Goal: Task Accomplishment & Management: Manage account settings

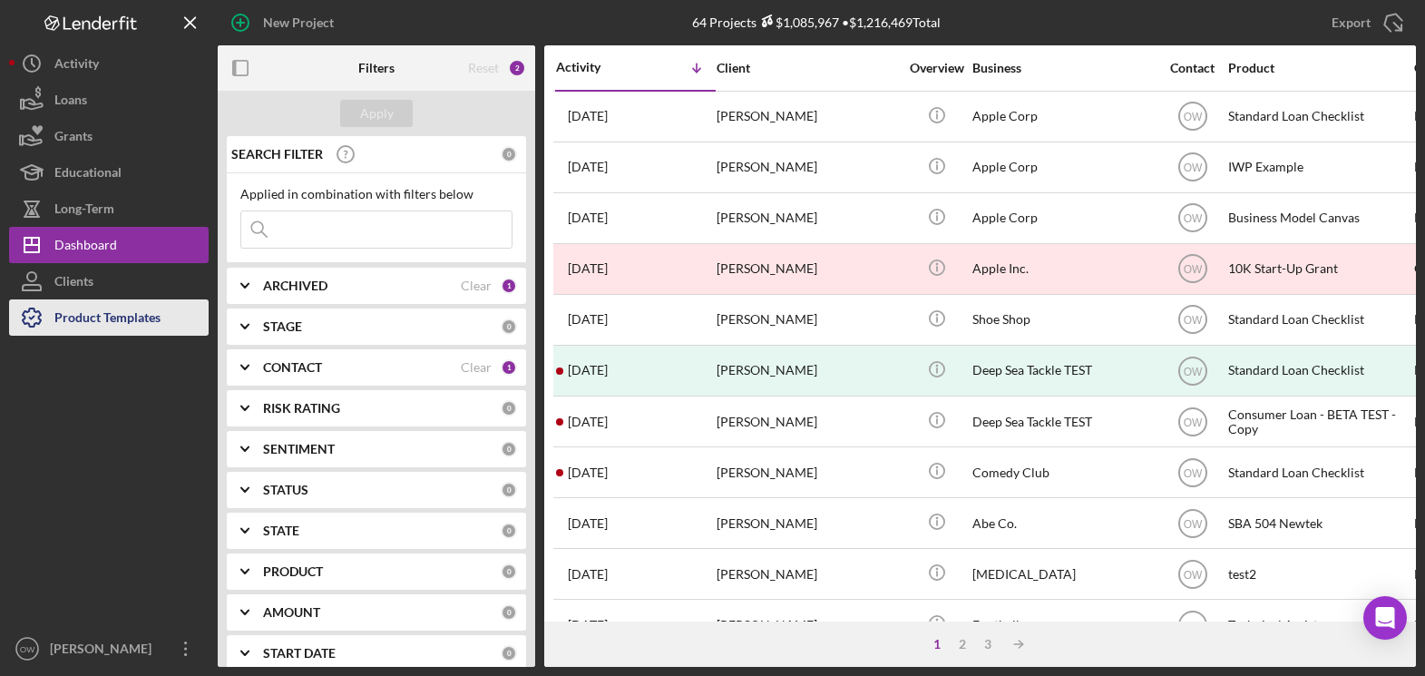
click at [118, 313] on div "Product Templates" at bounding box center [107, 319] width 106 height 41
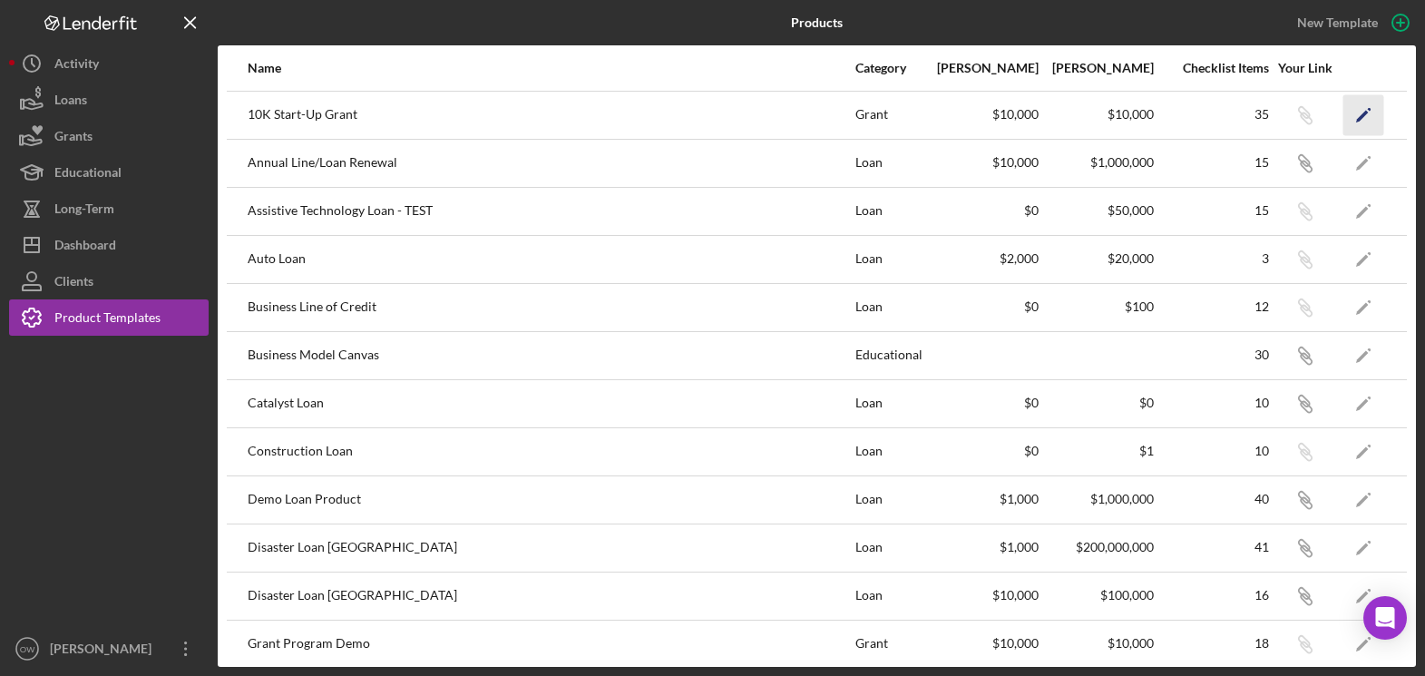
click at [1370, 116] on icon "Icon/Edit" at bounding box center [1363, 114] width 41 height 41
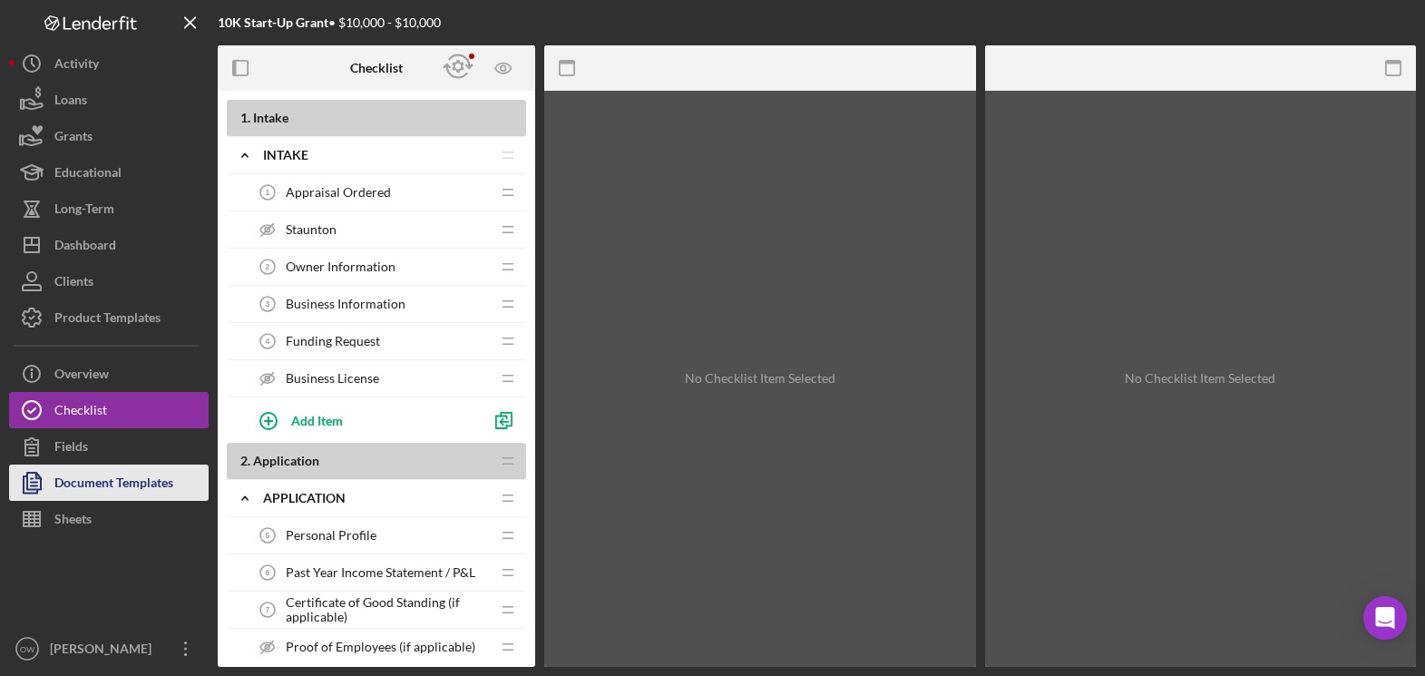
click at [175, 476] on button "Document Templates" at bounding box center [109, 482] width 200 height 36
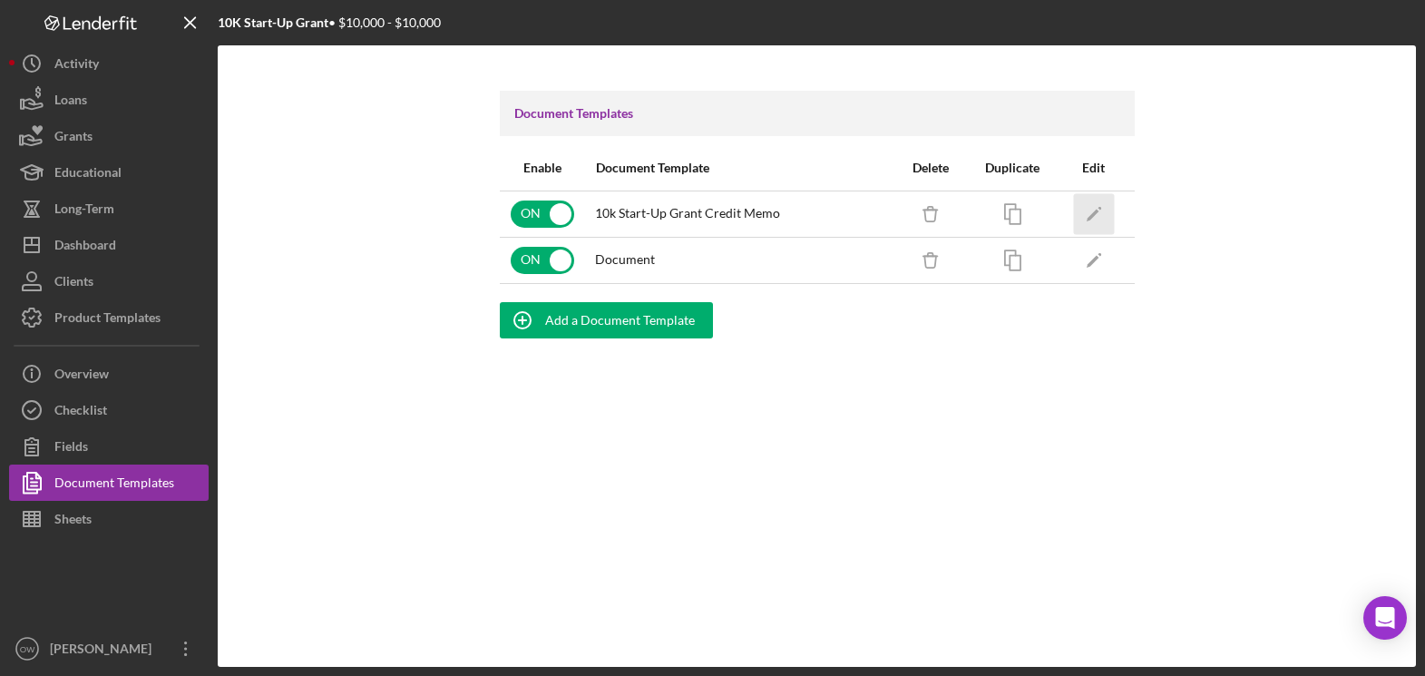
click at [1087, 211] on icon "Icon/Edit" at bounding box center [1093, 213] width 41 height 41
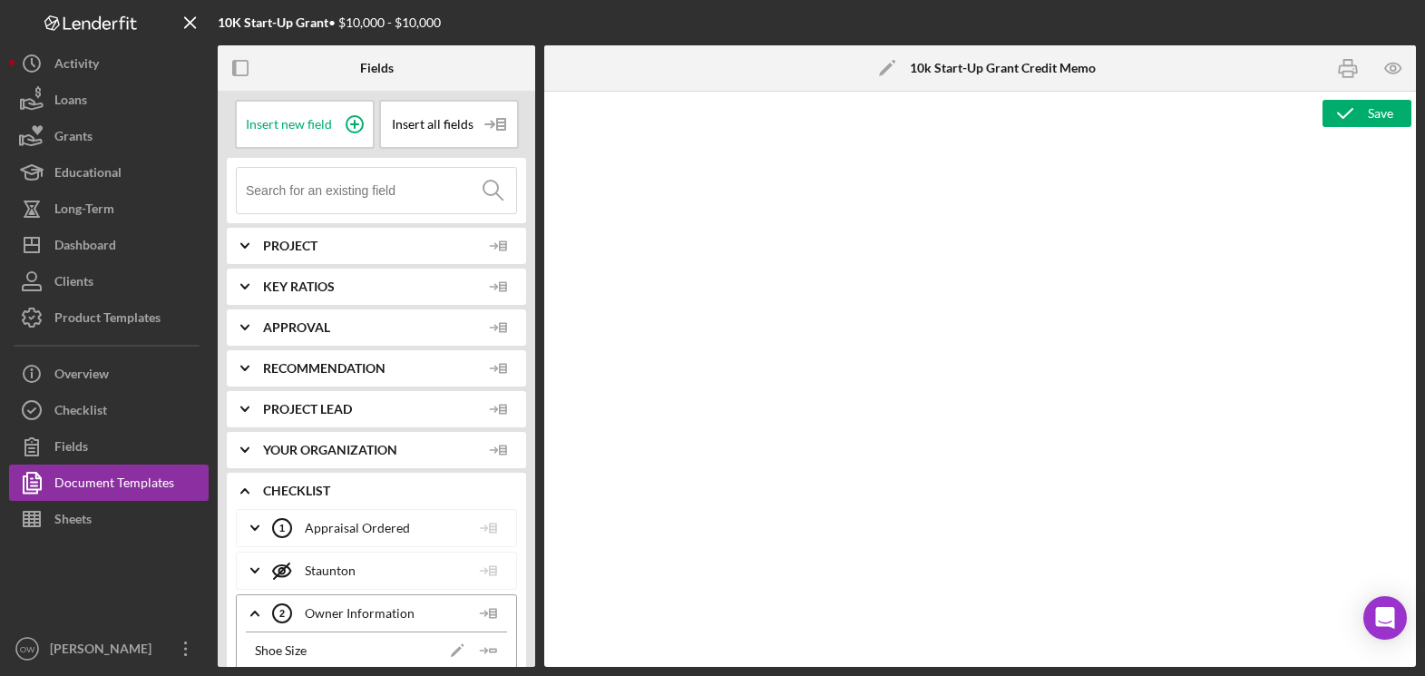
type textarea "<h2 style="text-align: center">Board Memo for <span id="Org_Title" class="templ…"
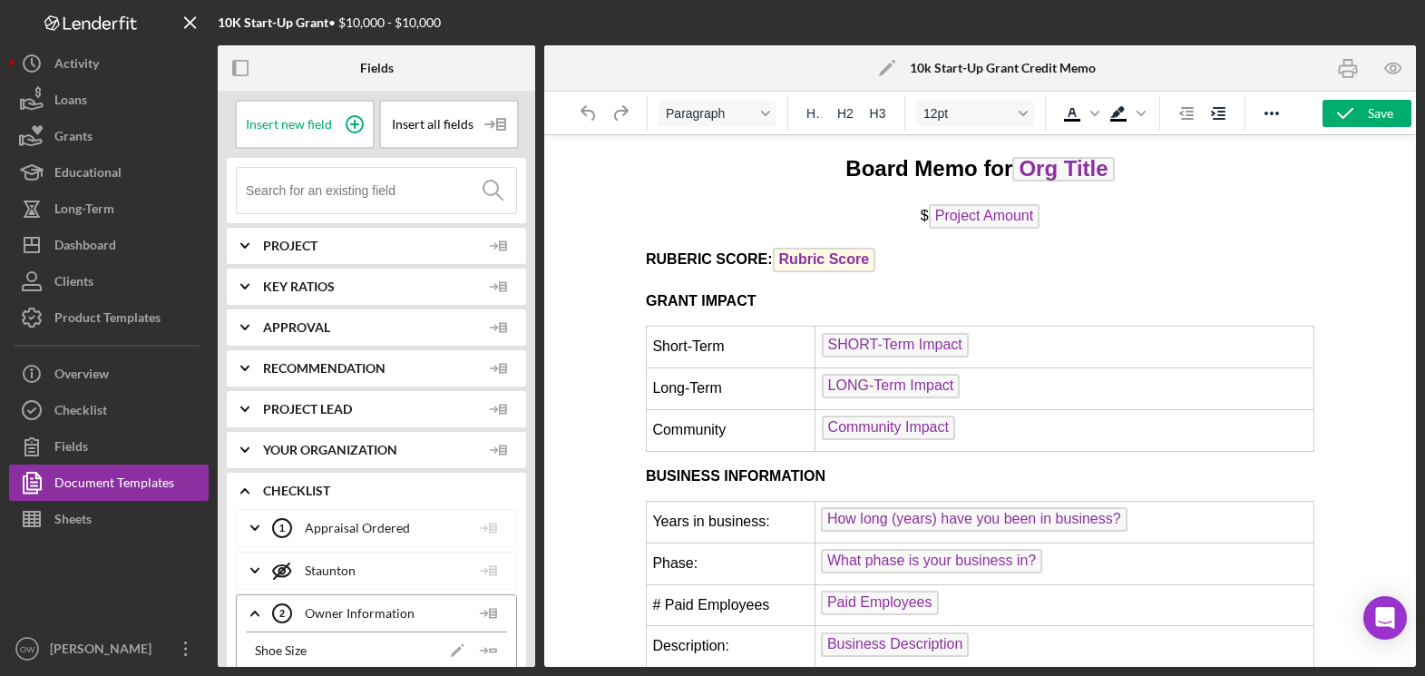
click at [747, 227] on p "$ Project Amount" at bounding box center [980, 218] width 668 height 29
click at [931, 258] on p "RUBERIC SCORE: Rubric Score ﻿" at bounding box center [980, 262] width 668 height 29
click at [1033, 224] on span "Project Amount" at bounding box center [985, 216] width 112 height 24
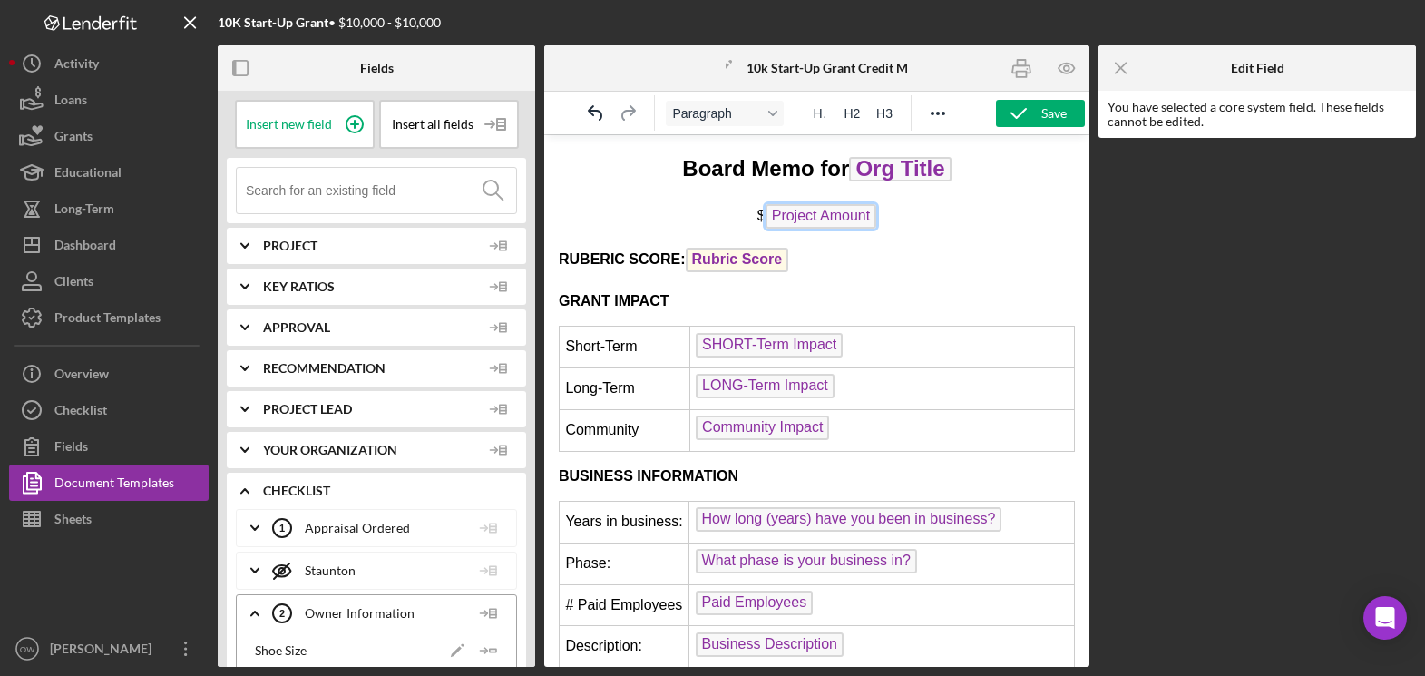
click at [995, 219] on p "$ Project Amount" at bounding box center [817, 218] width 516 height 29
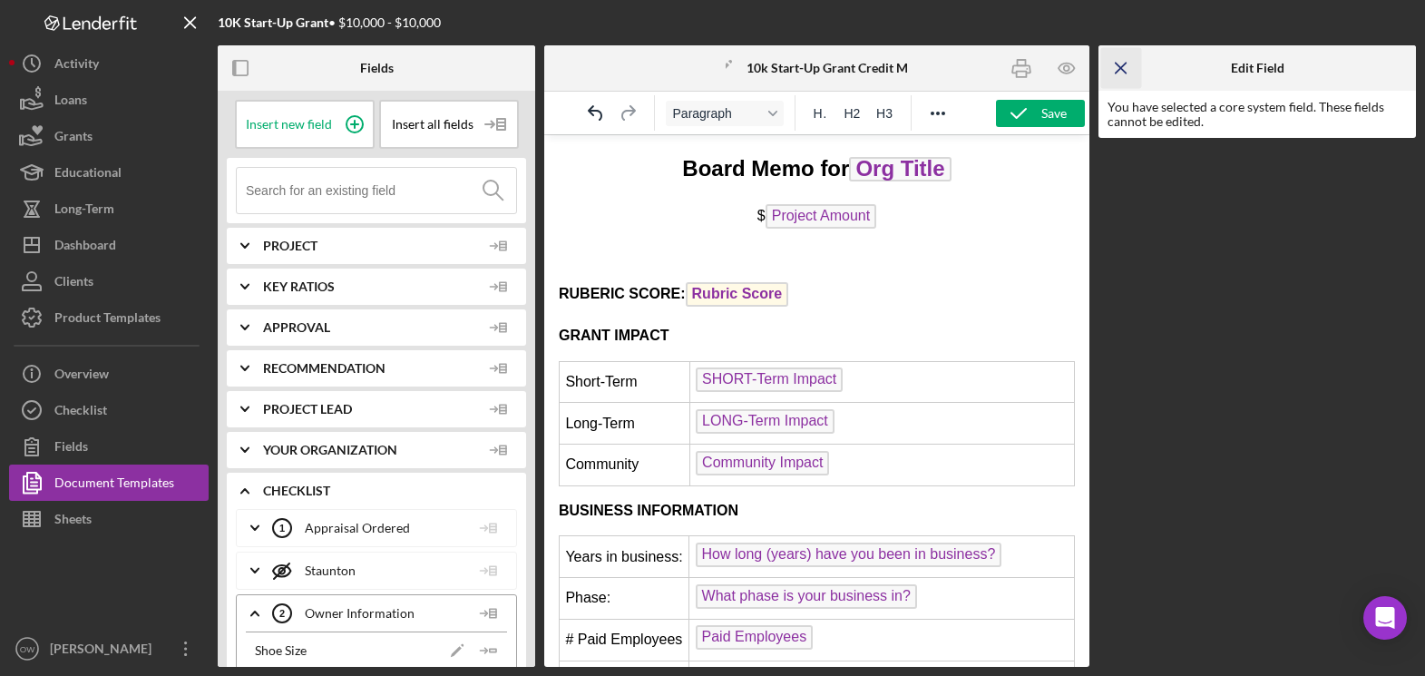
click at [1128, 65] on icon "Icon/Menu Close" at bounding box center [1121, 68] width 41 height 41
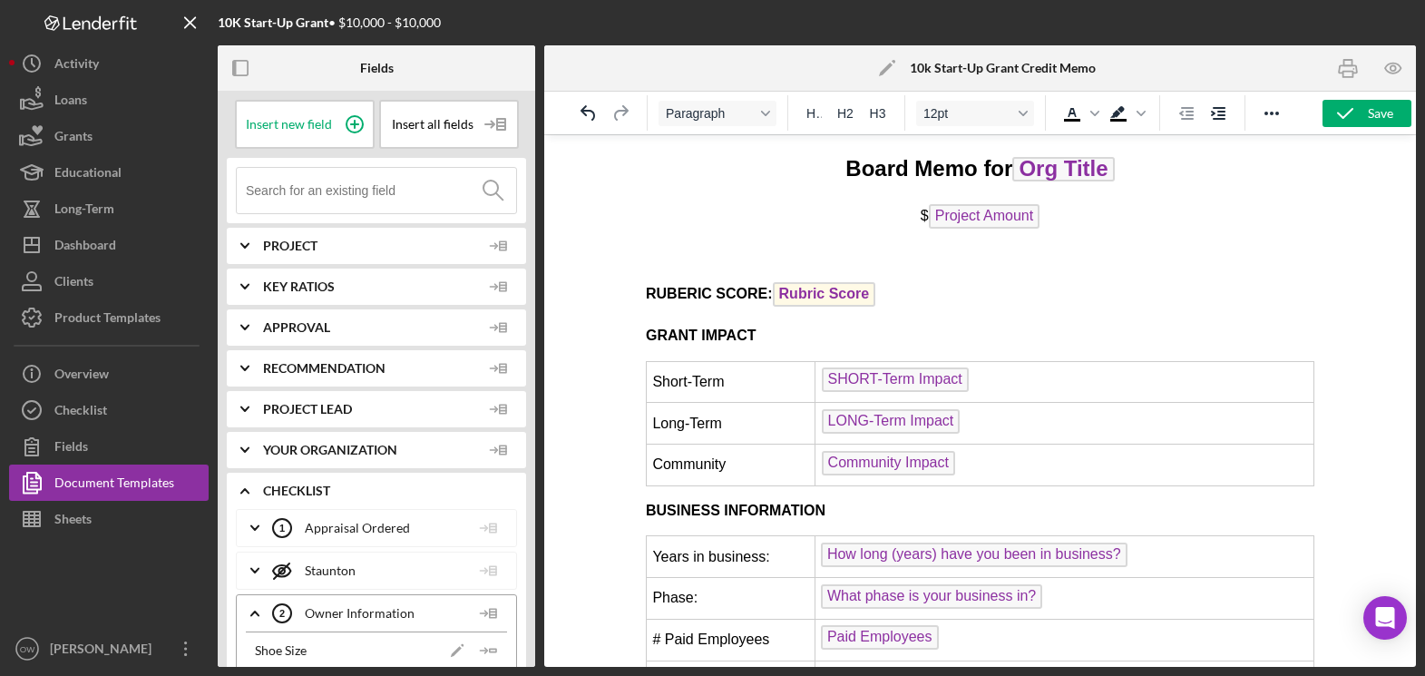
click at [647, 254] on p "Rich Text Area. Press ALT-0 for help." at bounding box center [980, 258] width 668 height 20
click at [1224, 112] on icon "Increase indent" at bounding box center [1218, 113] width 15 height 13
click at [1189, 112] on icon "Decrease indent" at bounding box center [1186, 113] width 22 height 22
click at [1186, 116] on icon "Decrease indent" at bounding box center [1186, 113] width 22 height 22
click at [1186, 115] on icon "Decrease indent" at bounding box center [1186, 113] width 15 height 13
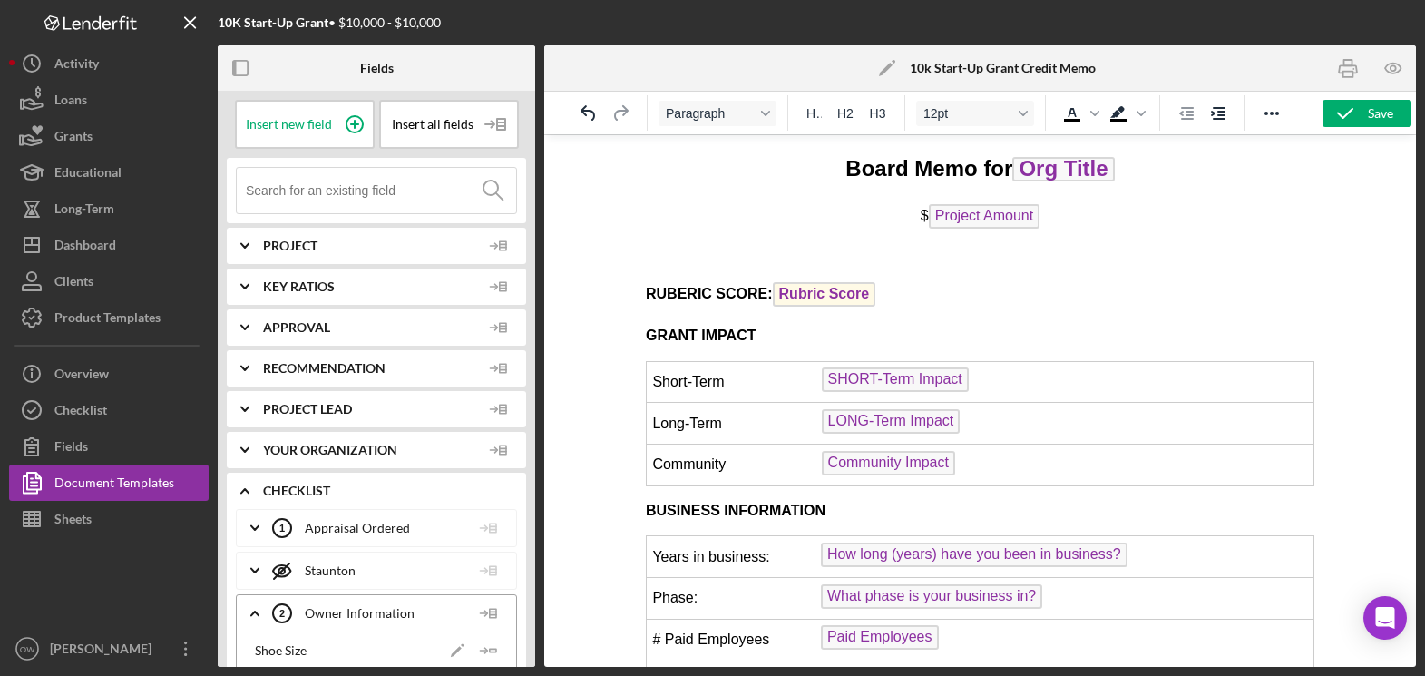
click at [1186, 115] on icon "Decrease indent" at bounding box center [1186, 113] width 15 height 13
click at [1023, 250] on p "Rich Text Area. Press ALT-0 for help." at bounding box center [980, 258] width 668 height 20
drag, startPoint x: 1008, startPoint y: 252, endPoint x: 703, endPoint y: 252, distance: 304.8
click at [703, 253] on p "Rich Text Area. Press ALT-0 for help." at bounding box center [980, 258] width 668 height 20
click at [313, 193] on input at bounding box center [381, 190] width 270 height 45
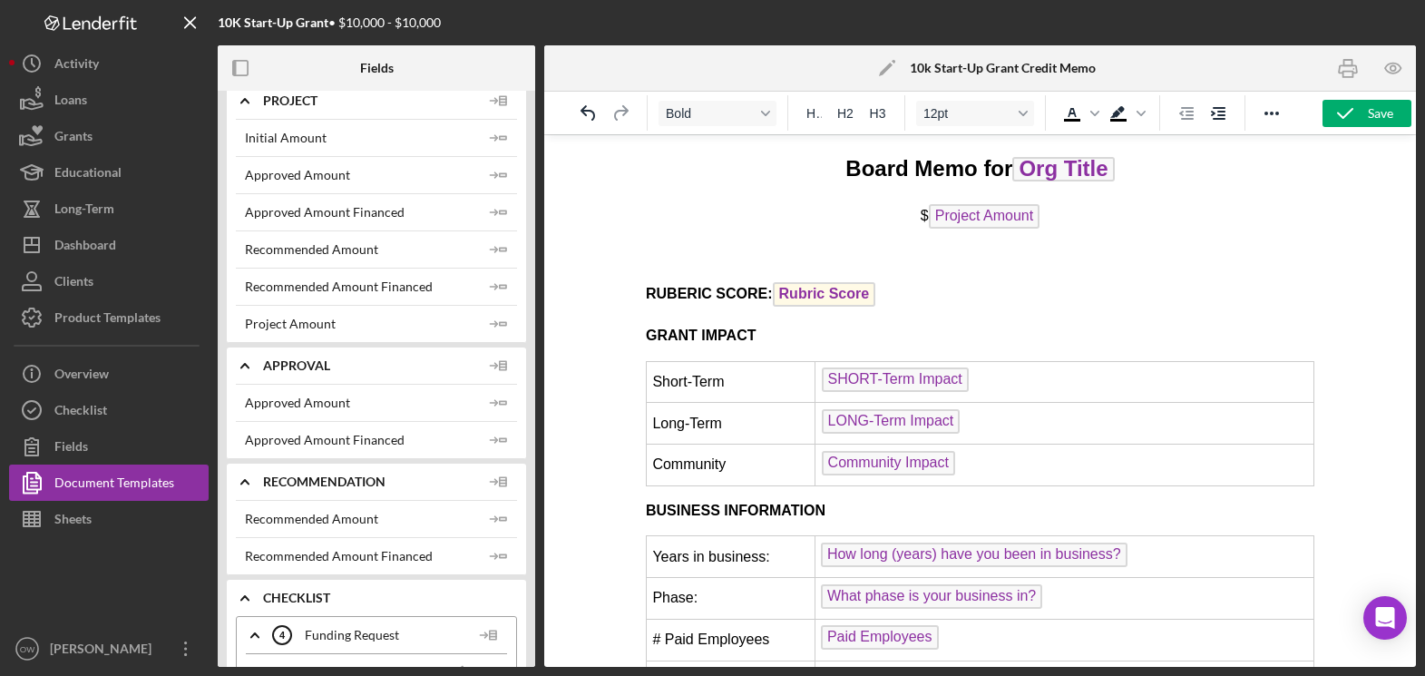
scroll to position [118, 0]
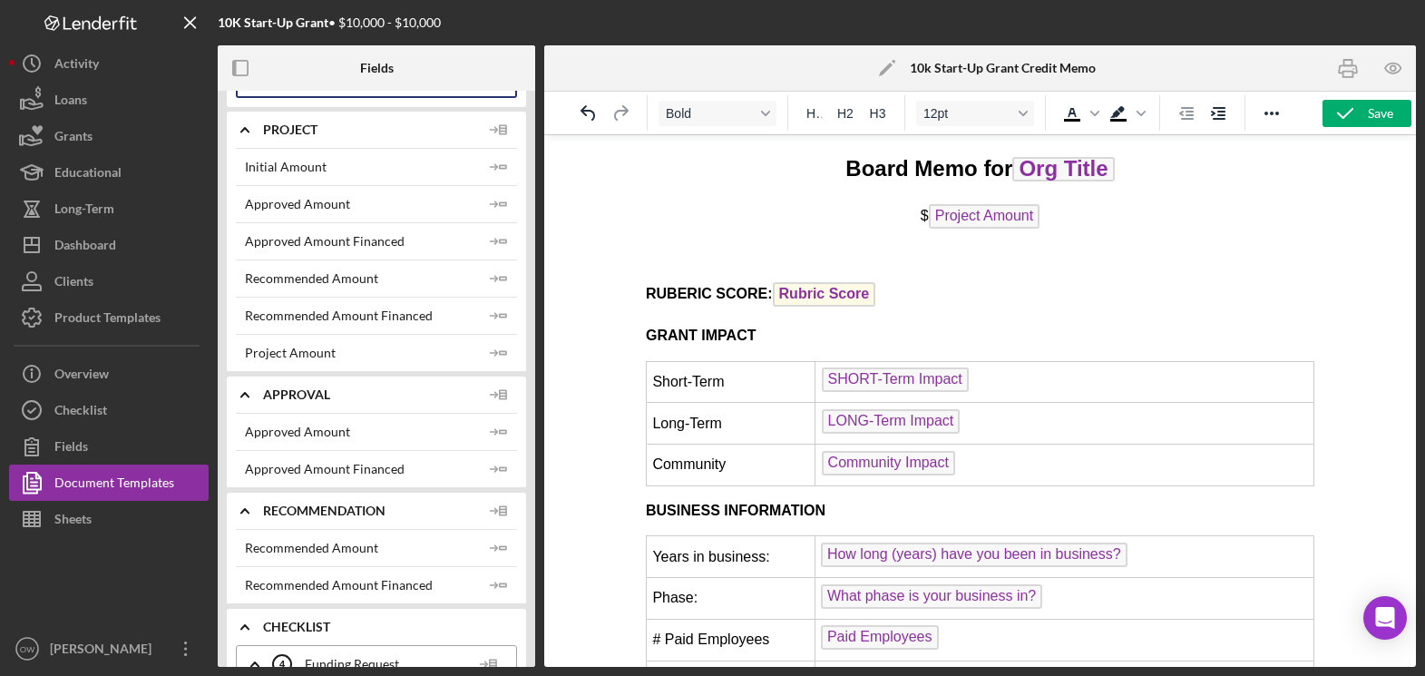
click at [327, 350] on div "Project Amount" at bounding box center [290, 353] width 91 height 15
drag, startPoint x: 328, startPoint y: 355, endPoint x: 237, endPoint y: 355, distance: 91.6
click at [235, 355] on div "Initial Amount Icon/Insert Field Approved Amount Icon/Insert Field Approved Amo…" at bounding box center [376, 260] width 299 height 224
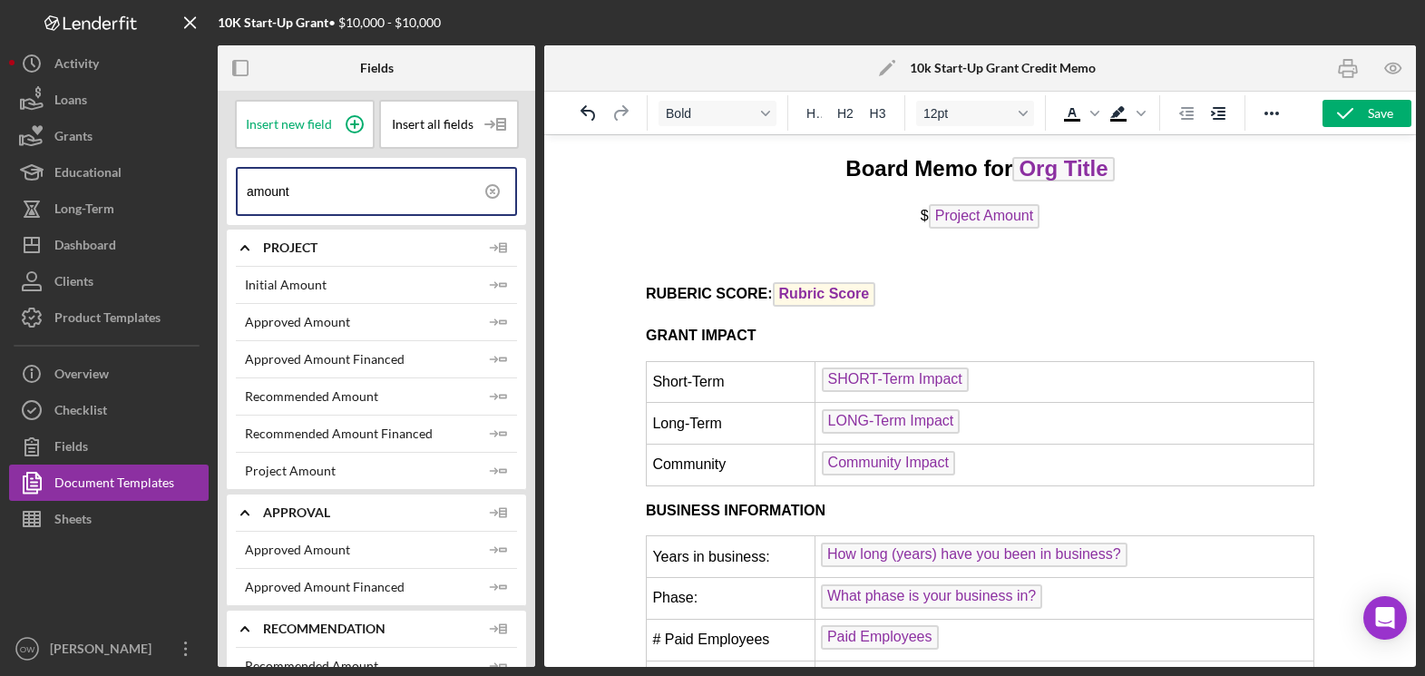
drag, startPoint x: 308, startPoint y: 192, endPoint x: 233, endPoint y: 192, distance: 75.3
click at [234, 192] on div "amount" at bounding box center [376, 191] width 299 height 67
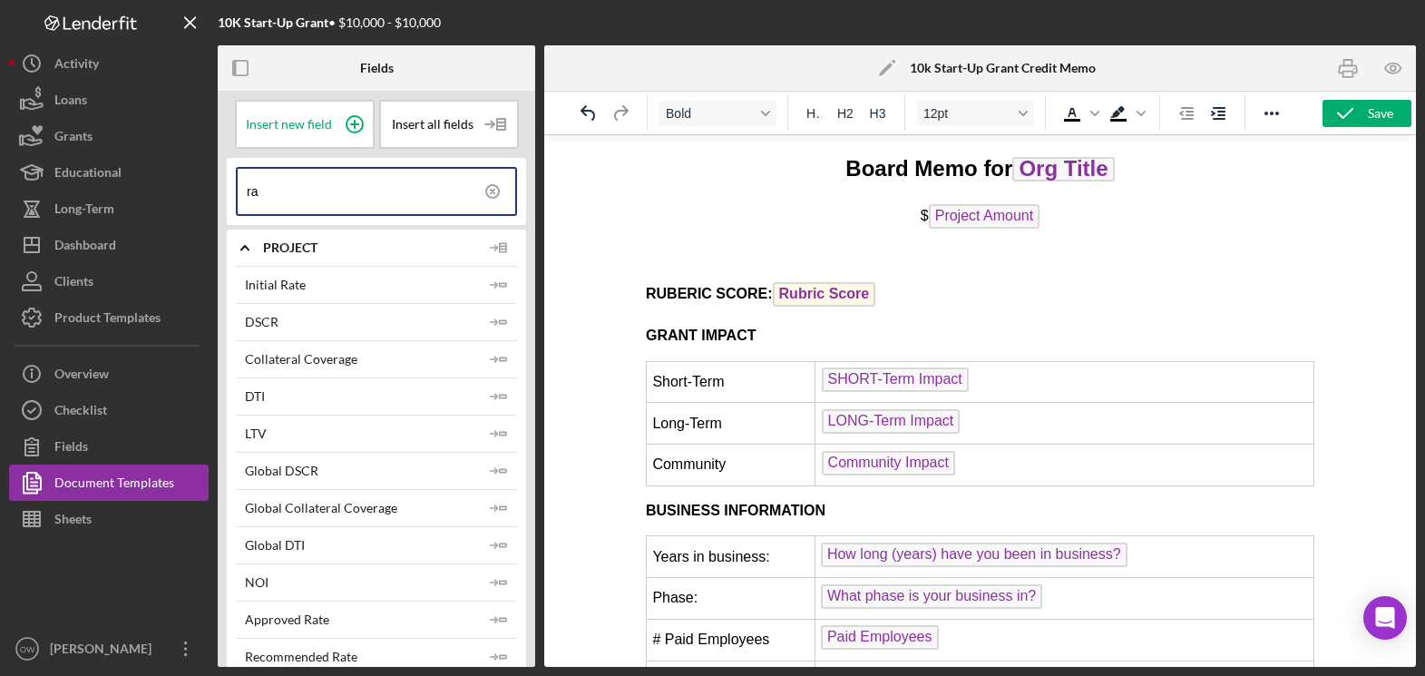
type input "r"
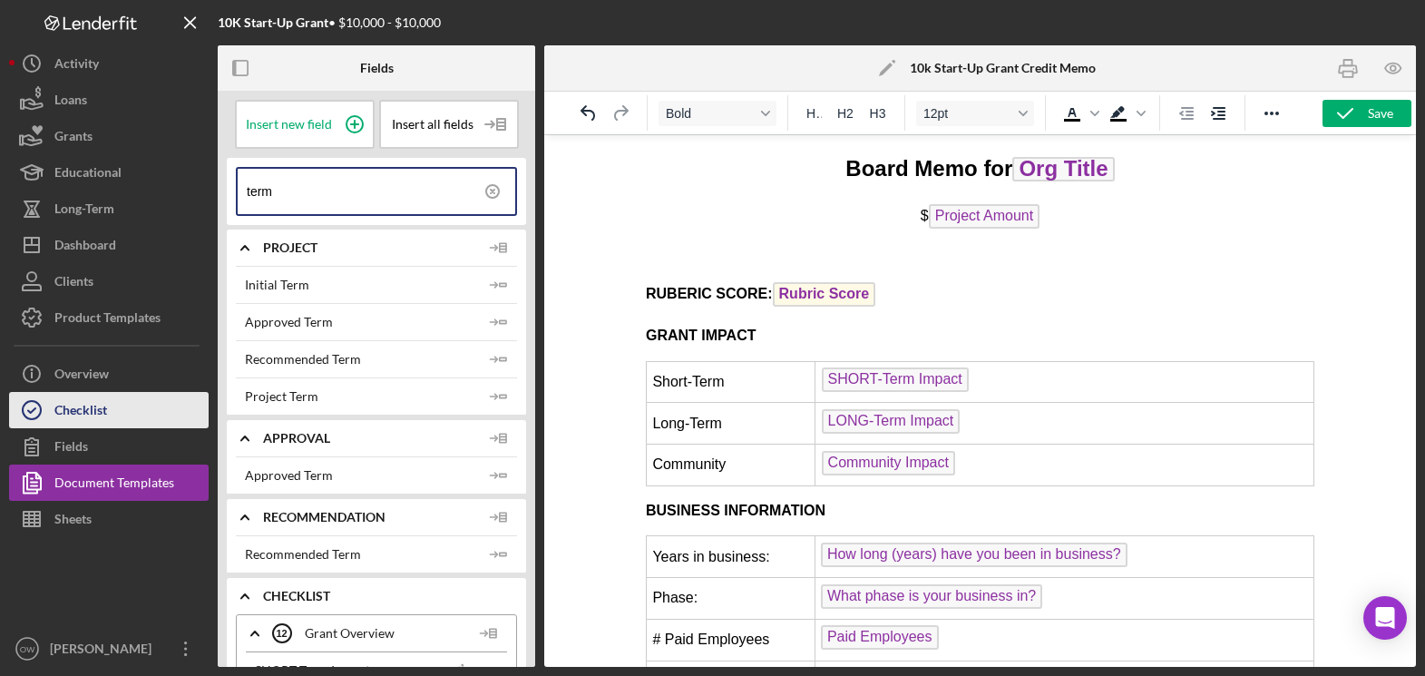
type input "term"
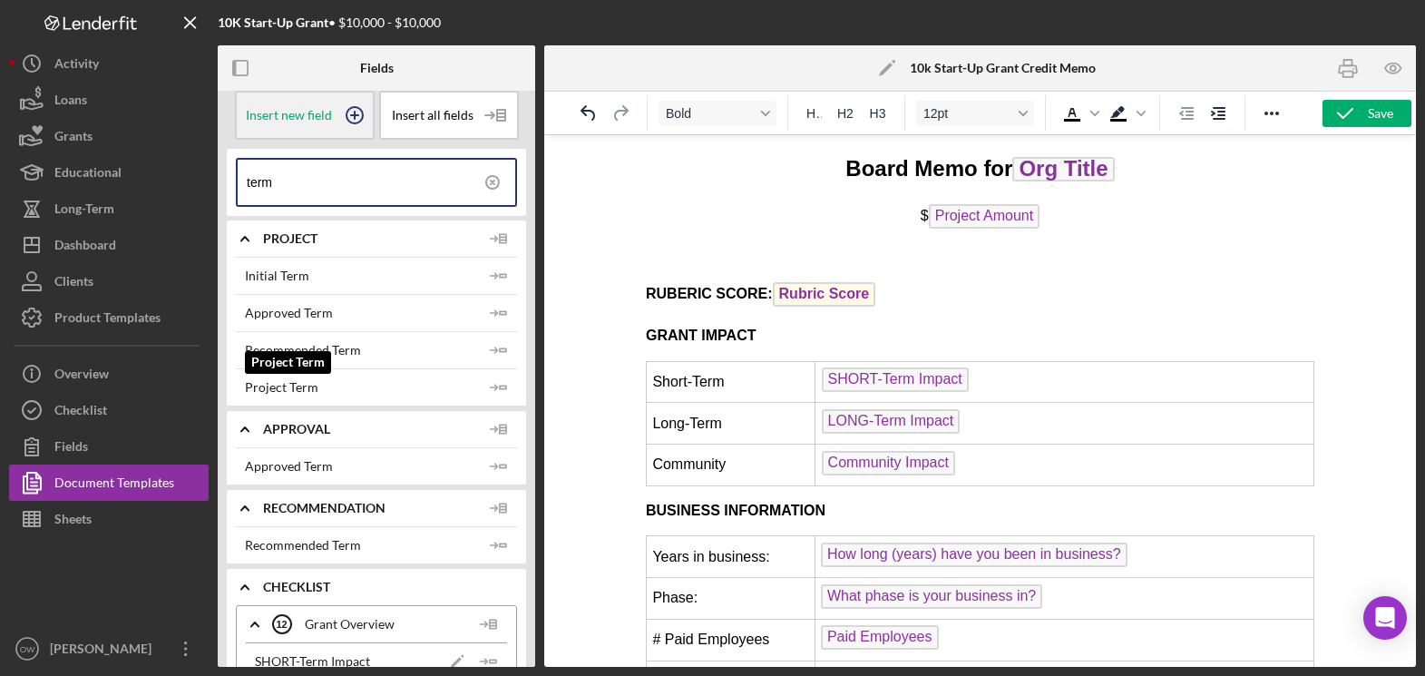
scroll to position [11, 0]
click at [285, 187] on input "term" at bounding box center [381, 180] width 268 height 45
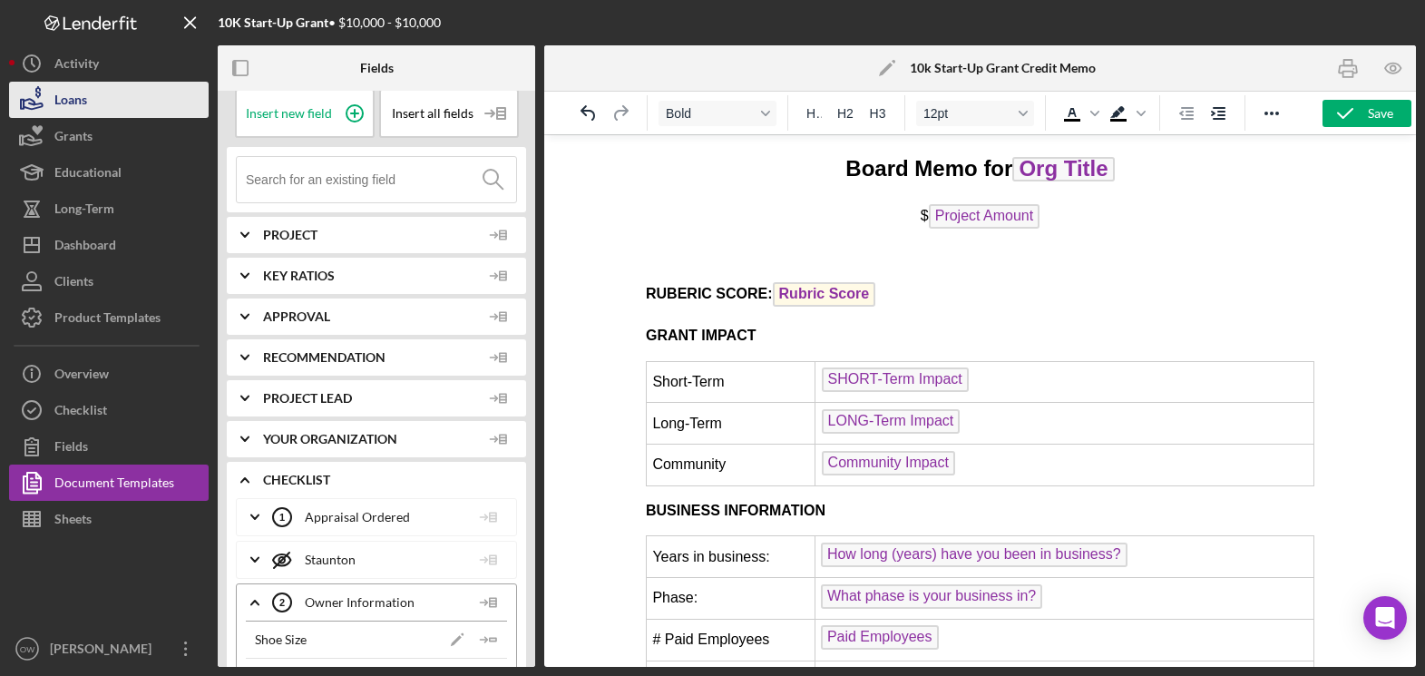
click at [95, 106] on button "Loans" at bounding box center [109, 100] width 200 height 36
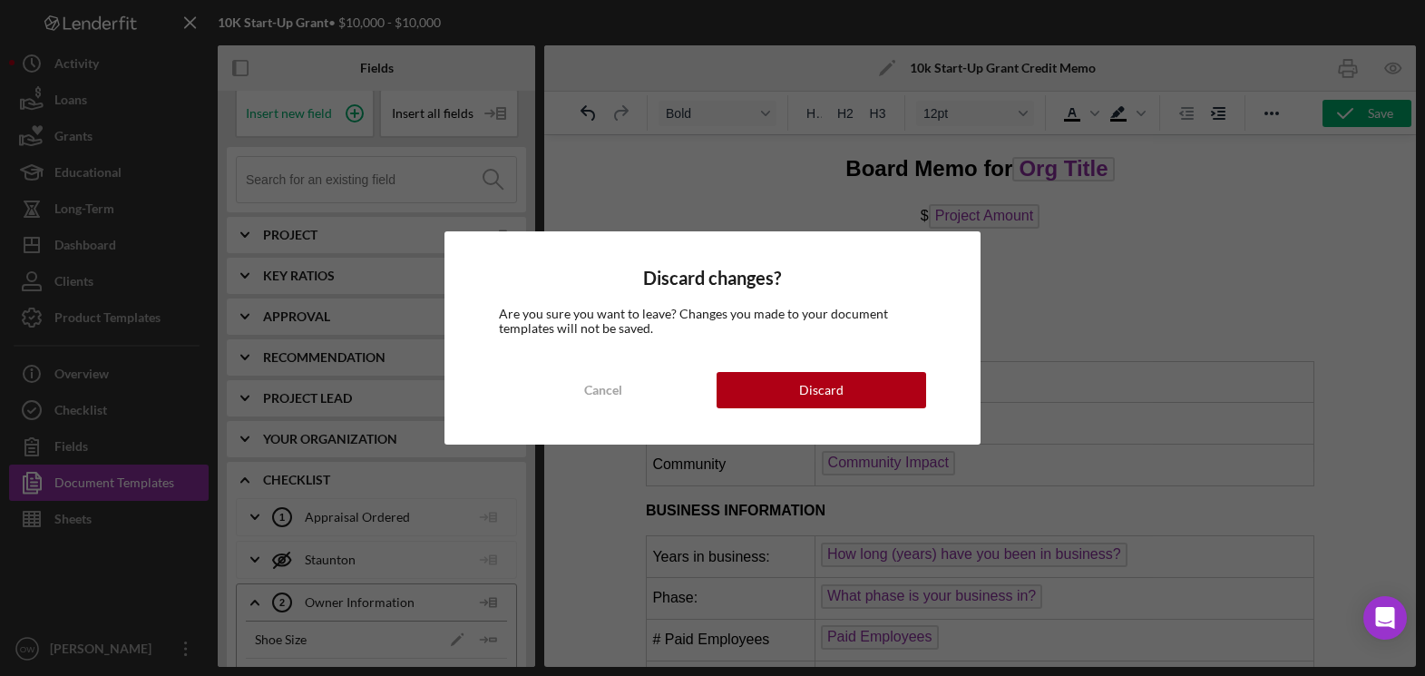
click at [807, 391] on div "Discard" at bounding box center [821, 390] width 44 height 36
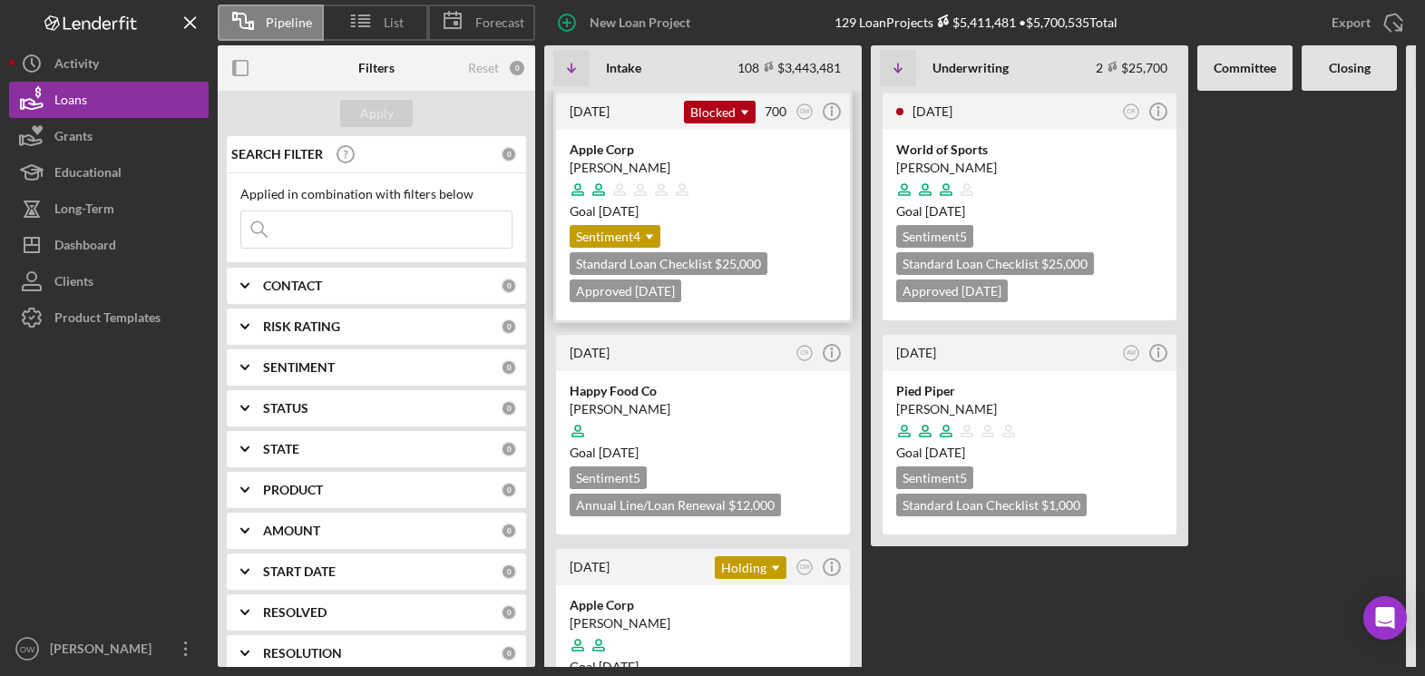
click at [712, 189] on div at bounding box center [703, 189] width 267 height 34
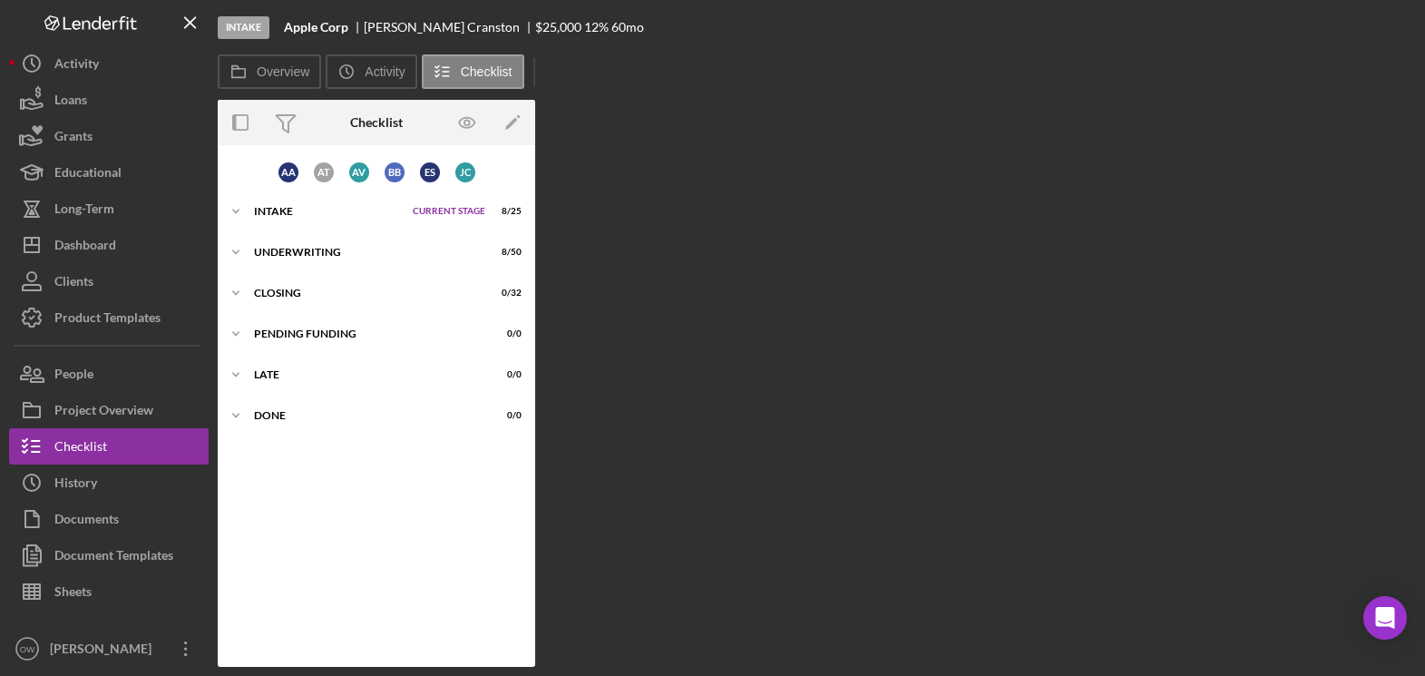
scroll to position [24, 0]
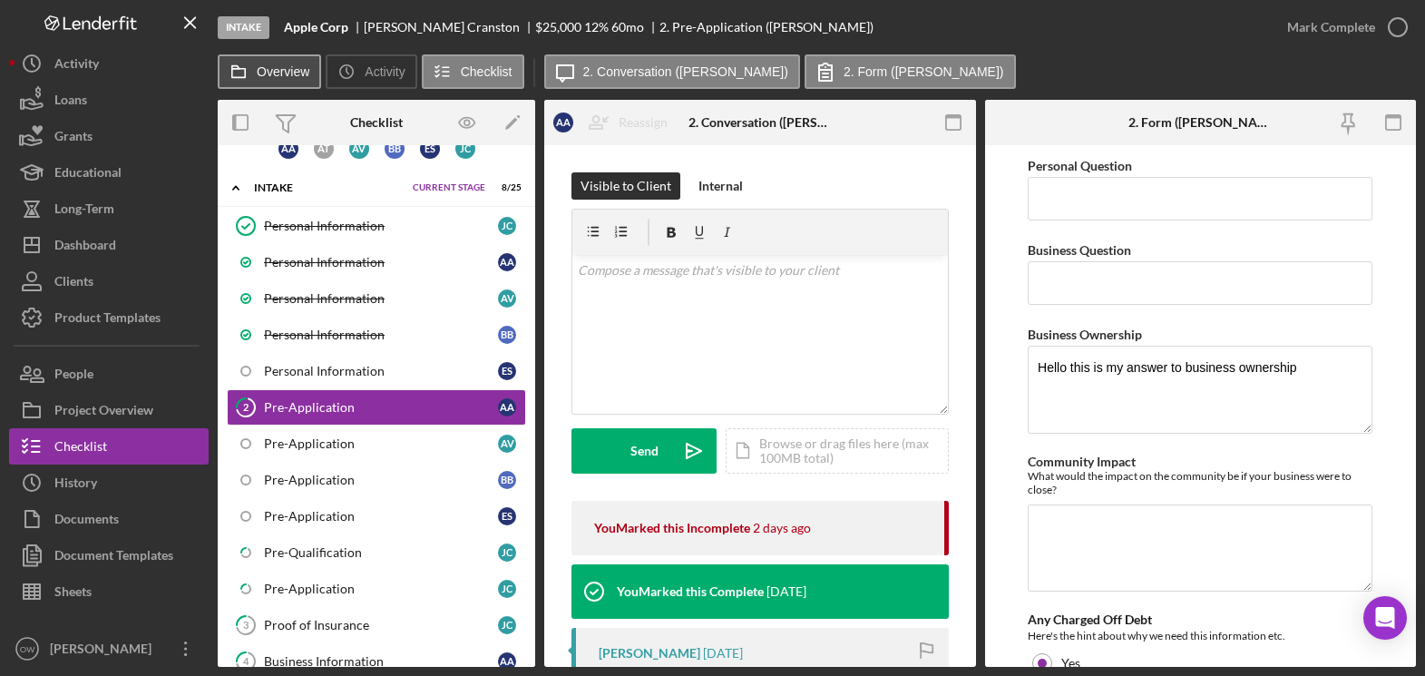
click at [283, 74] on label "Overview" at bounding box center [283, 71] width 53 height 15
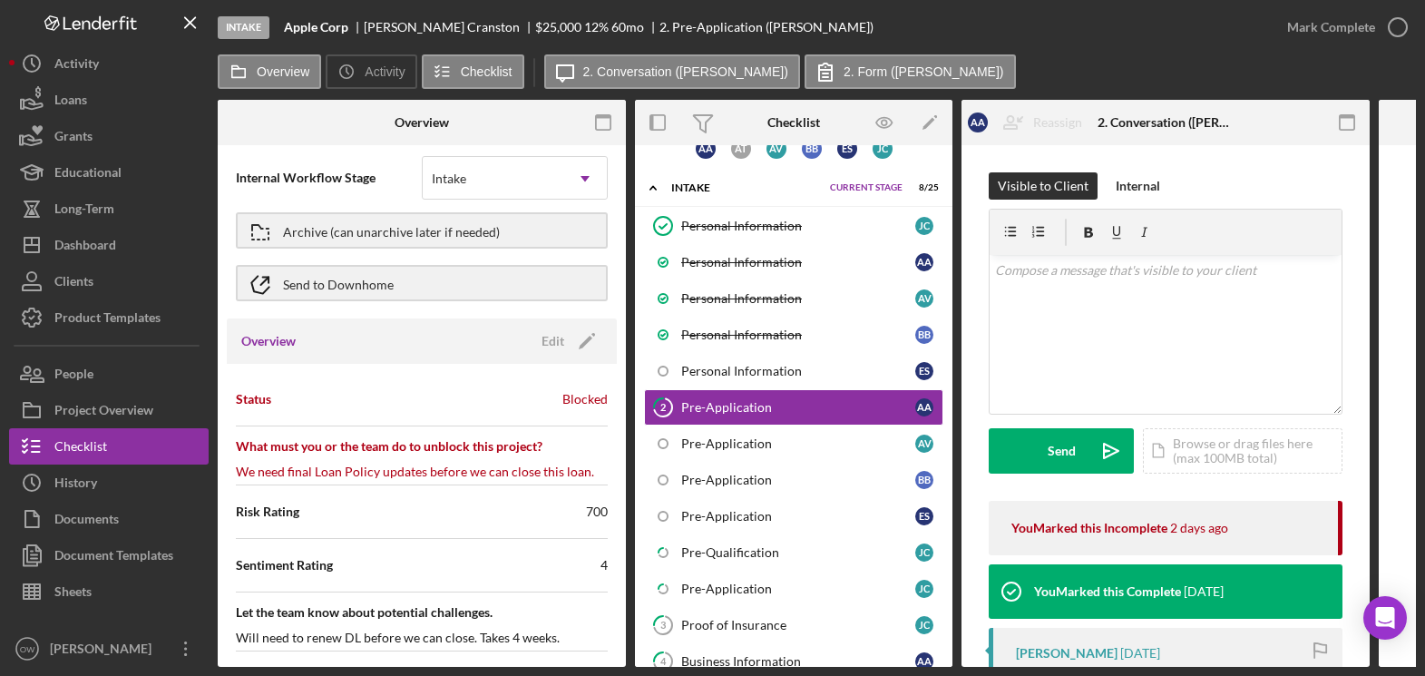
scroll to position [0, 0]
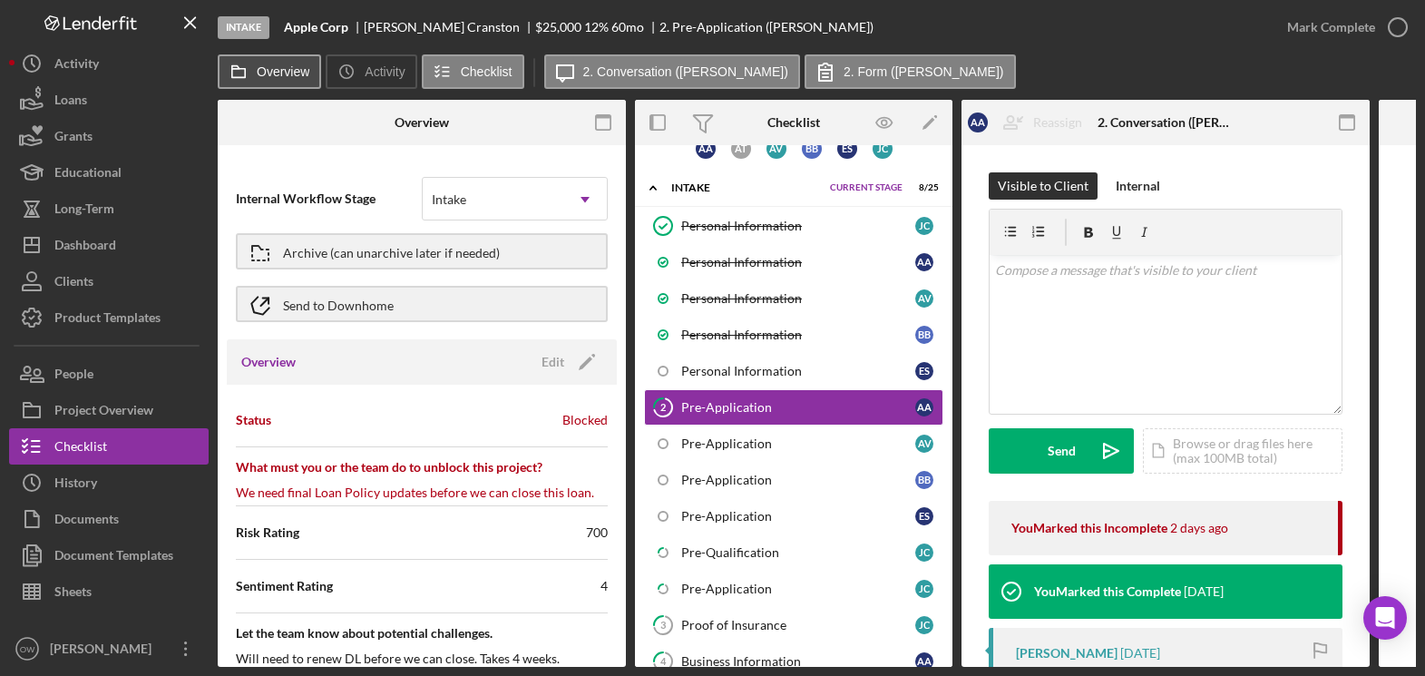
click at [246, 80] on icon at bounding box center [238, 72] width 36 height 36
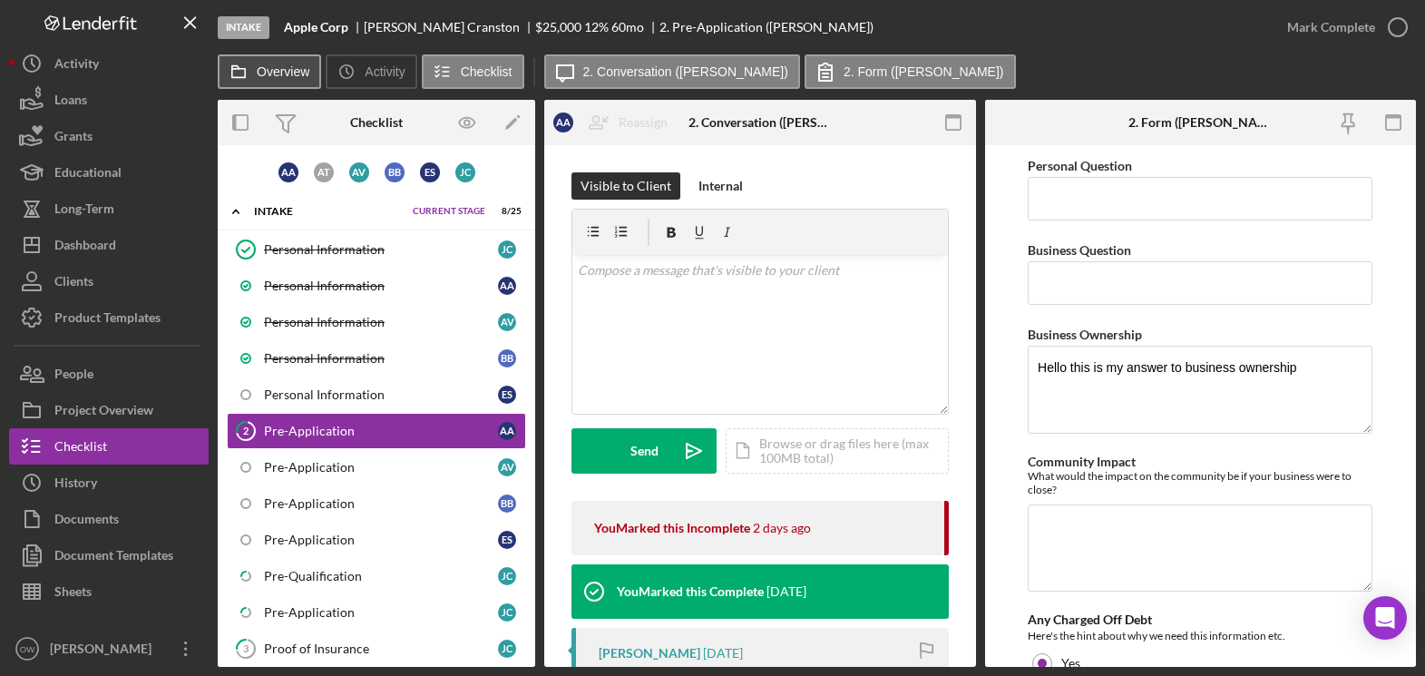
click at [267, 73] on label "Overview" at bounding box center [283, 71] width 53 height 15
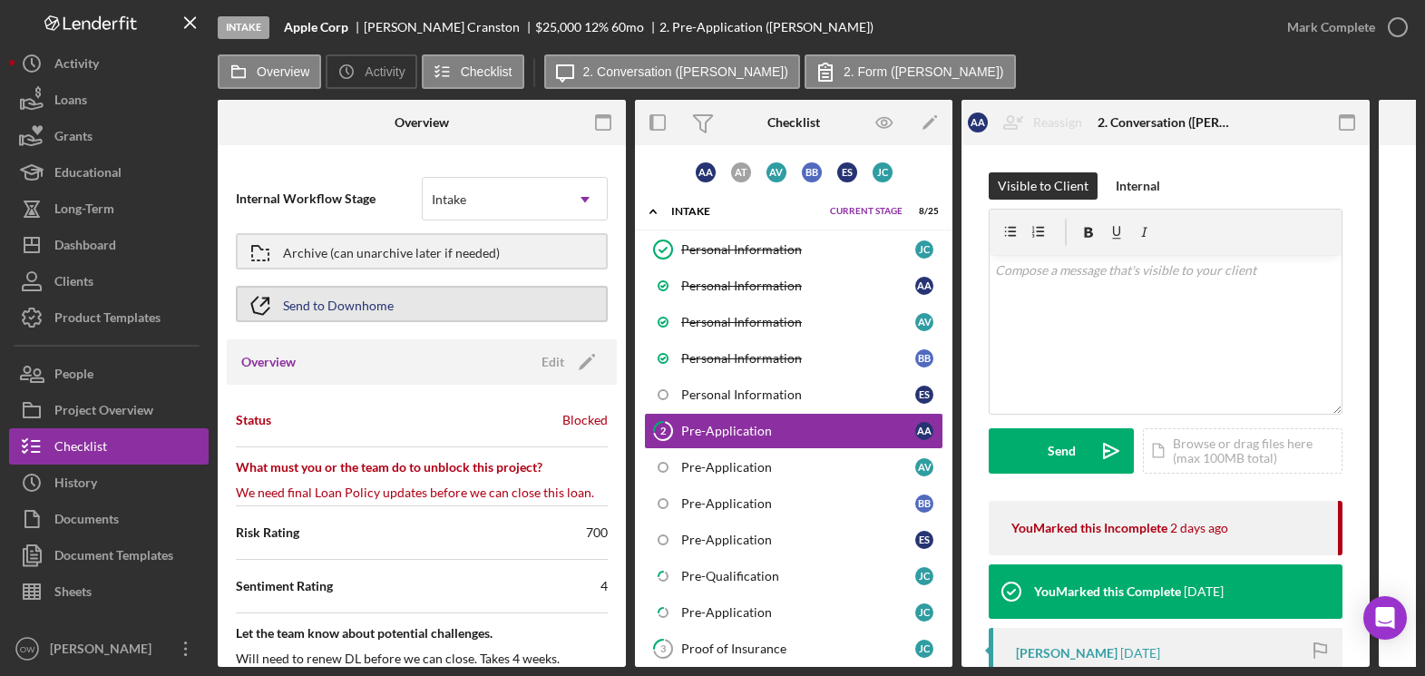
click at [479, 313] on button "Send to Downhome" at bounding box center [422, 304] width 372 height 36
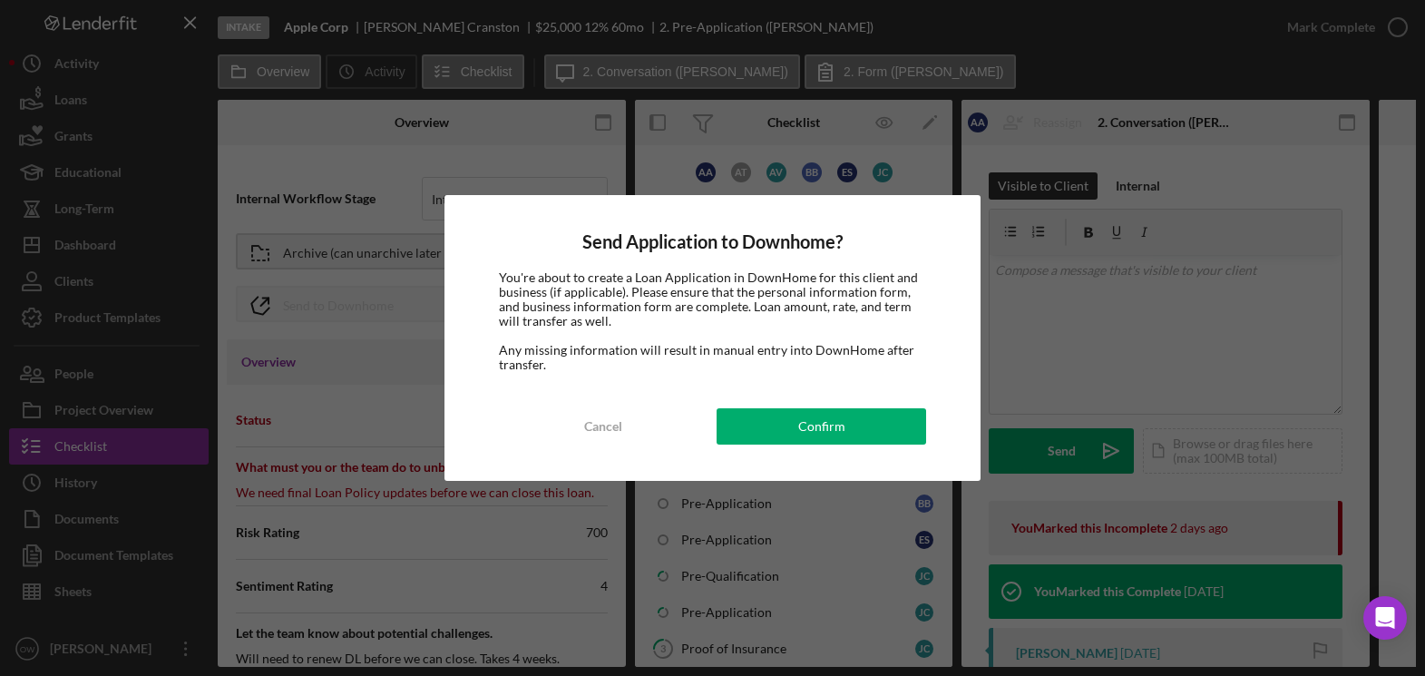
click at [593, 424] on div "Cancel" at bounding box center [603, 426] width 38 height 36
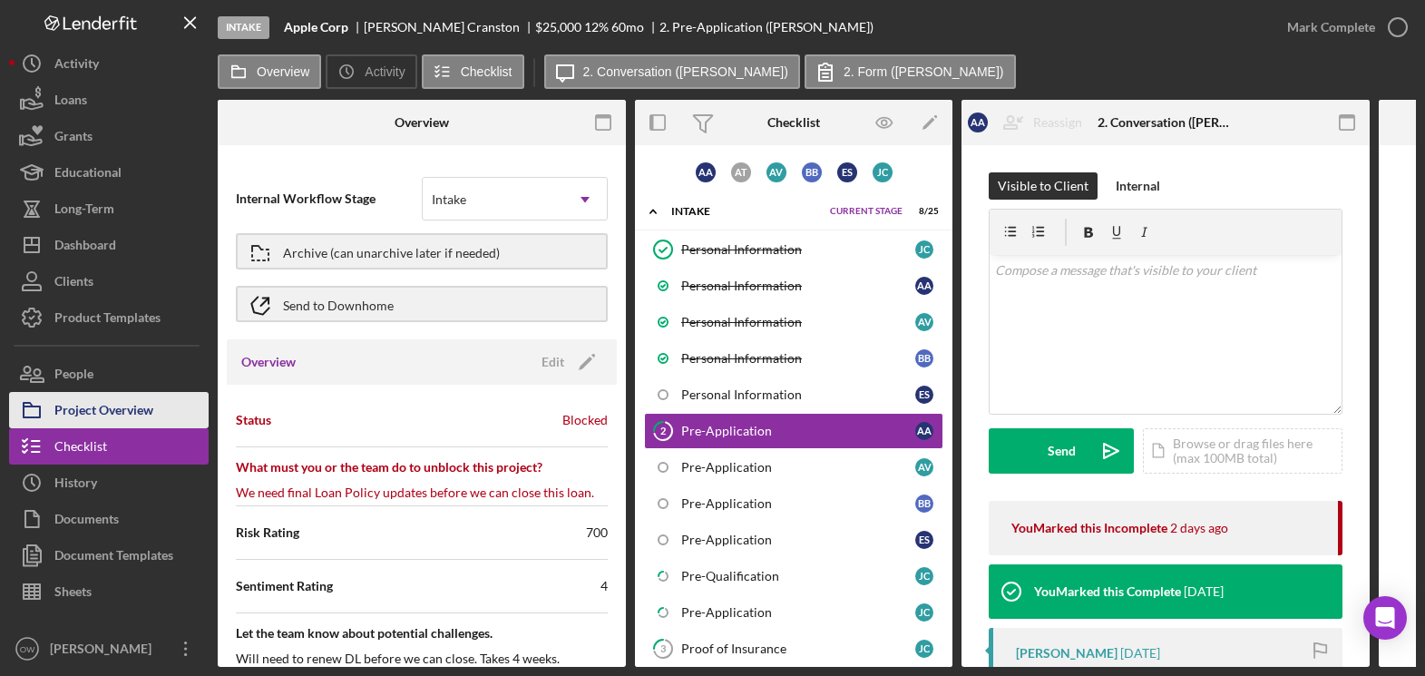
click at [90, 404] on div "Project Overview" at bounding box center [103, 412] width 99 height 41
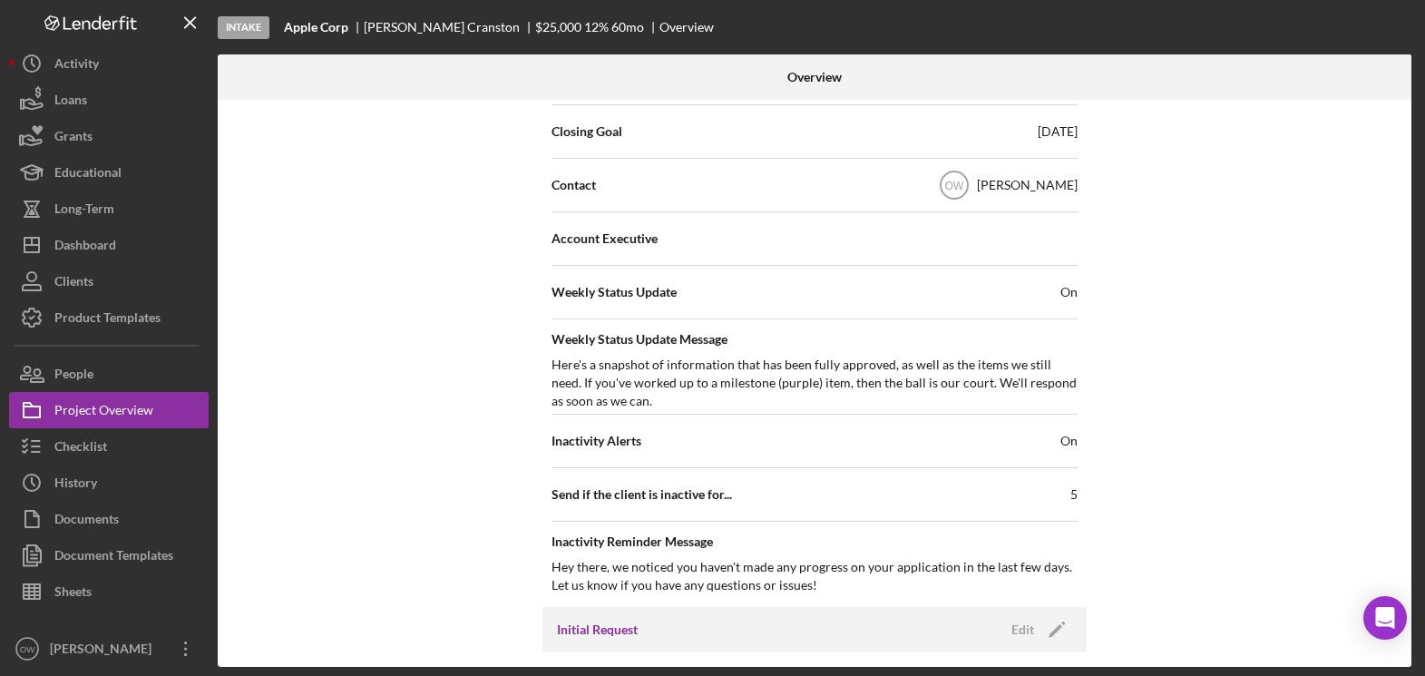
scroll to position [640, 0]
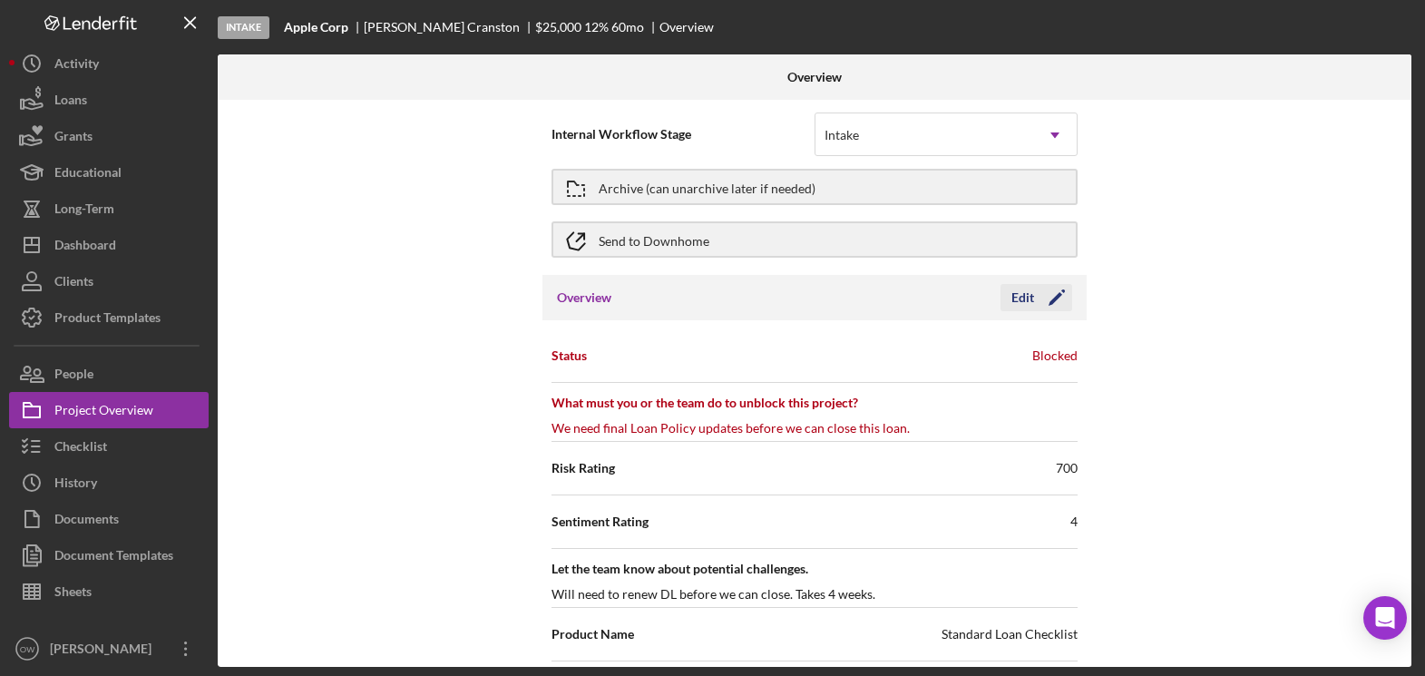
click at [1019, 297] on div "Edit" at bounding box center [1022, 297] width 23 height 27
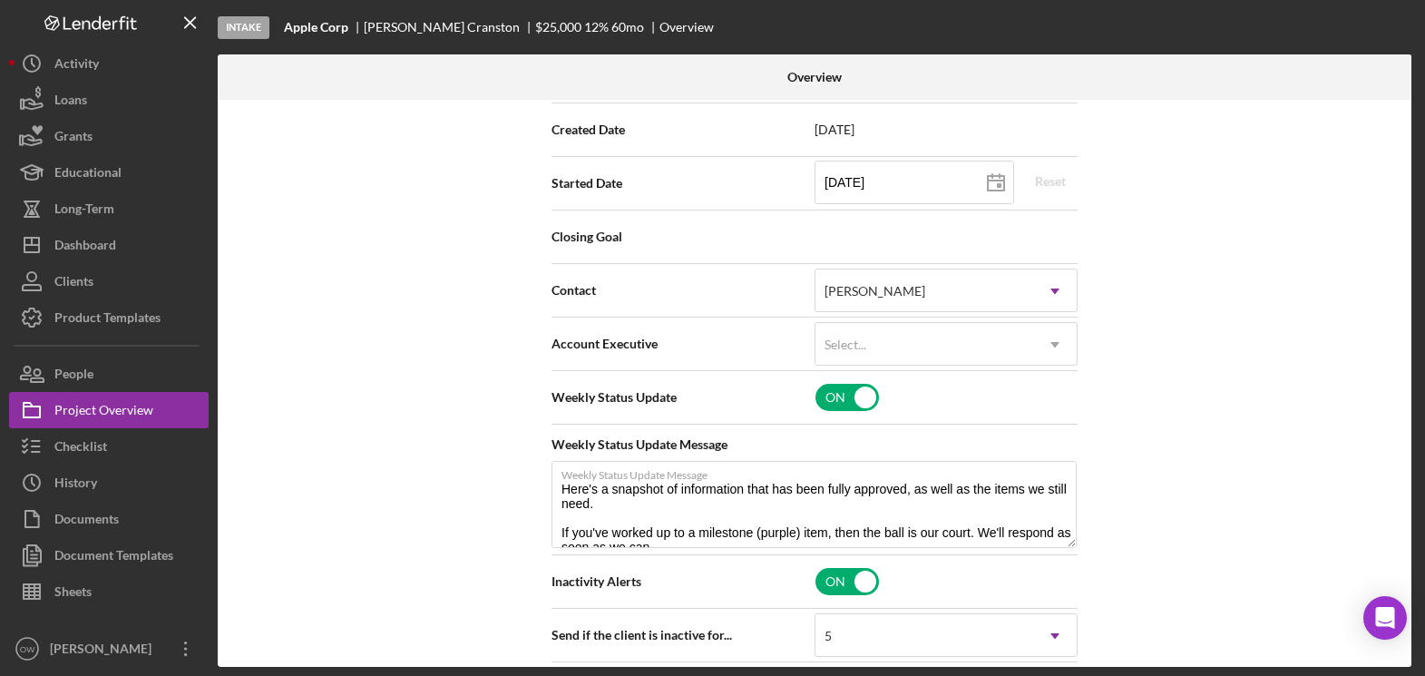
scroll to position [816, 0]
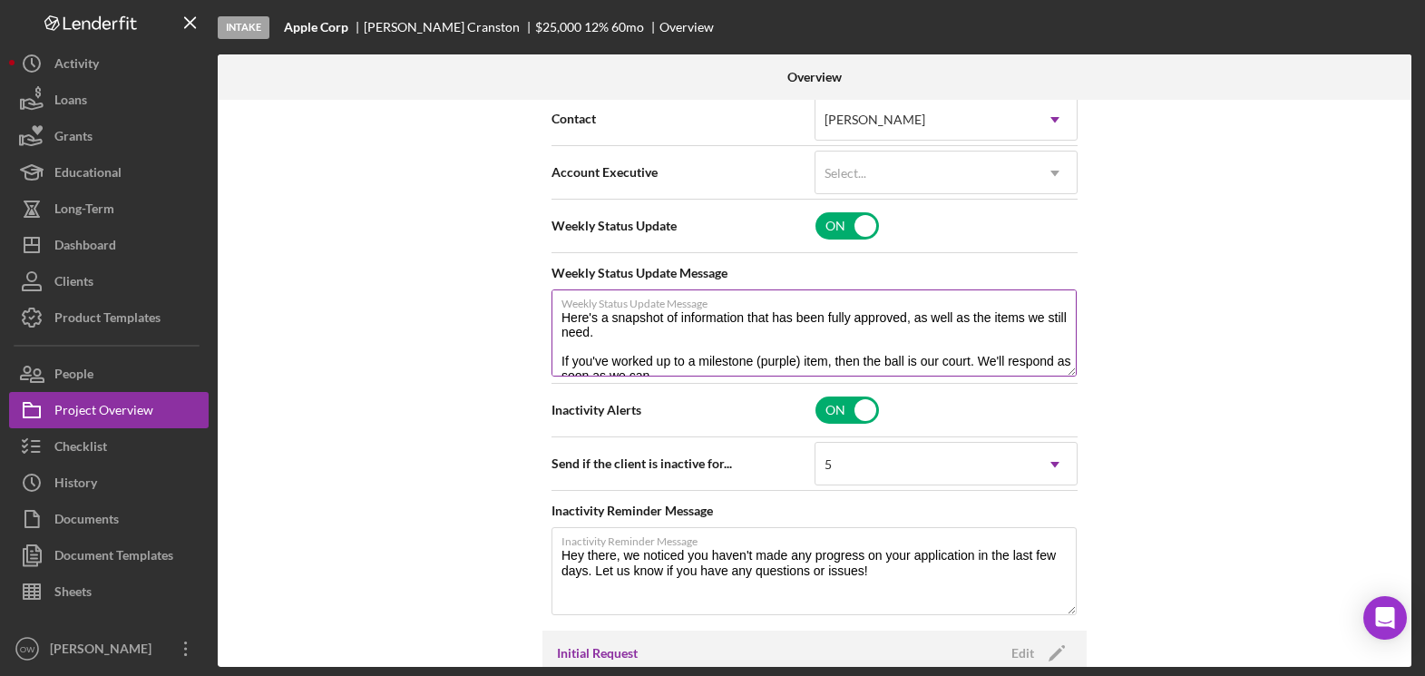
click at [805, 316] on textarea "Here's a snapshot of information that has been fully approved, as well as the i…" at bounding box center [813, 332] width 525 height 87
click at [729, 344] on textarea "Here's a snapshot of information that has been fully approved, as well as the i…" at bounding box center [813, 332] width 525 height 87
drag, startPoint x: 725, startPoint y: 342, endPoint x: 527, endPoint y: 318, distance: 199.1
click at [531, 321] on div "Internal Workflow Stage Intake Icon/Dropdown Arrow Archive (can unarchive later…" at bounding box center [815, 383] width 1194 height 567
click at [658, 321] on textarea "Here's a snapshot of information that has been fully approved, as well as the i…" at bounding box center [813, 332] width 525 height 87
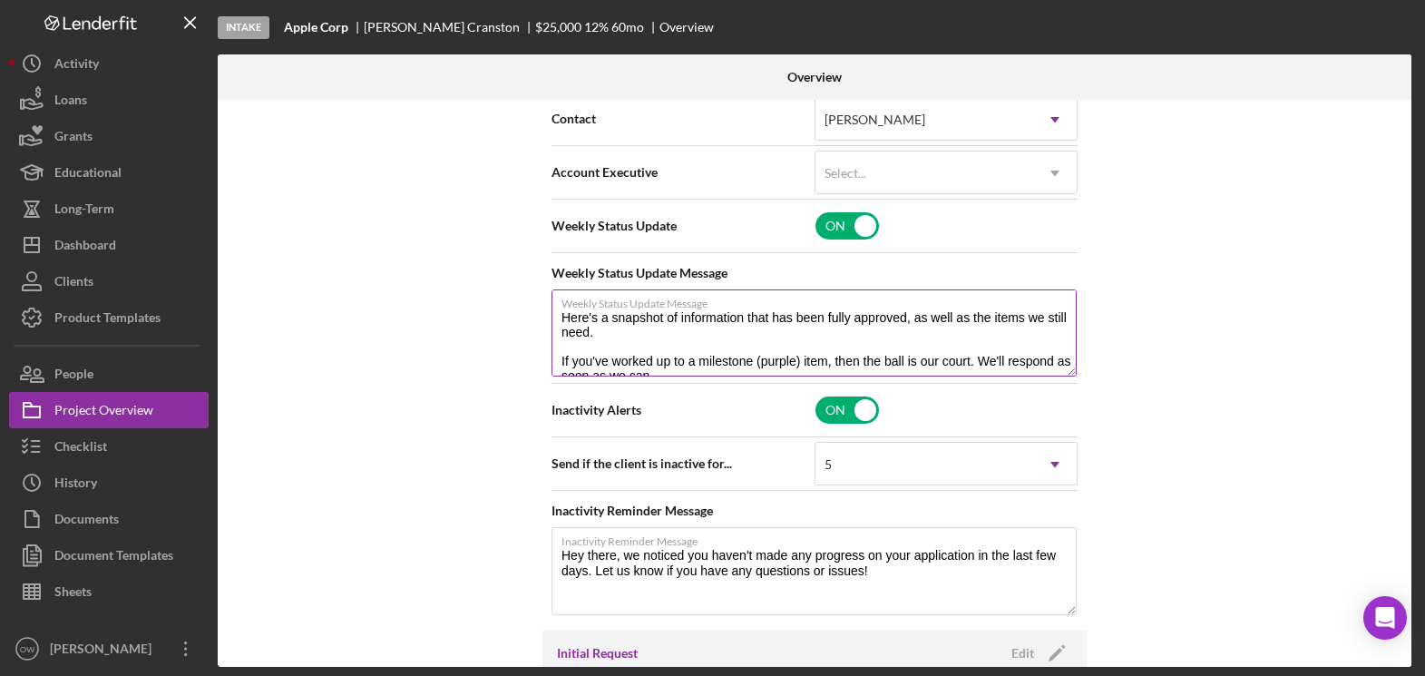
click at [647, 334] on textarea "Here's a snapshot of information that has been fully approved, as well as the i…" at bounding box center [813, 332] width 525 height 87
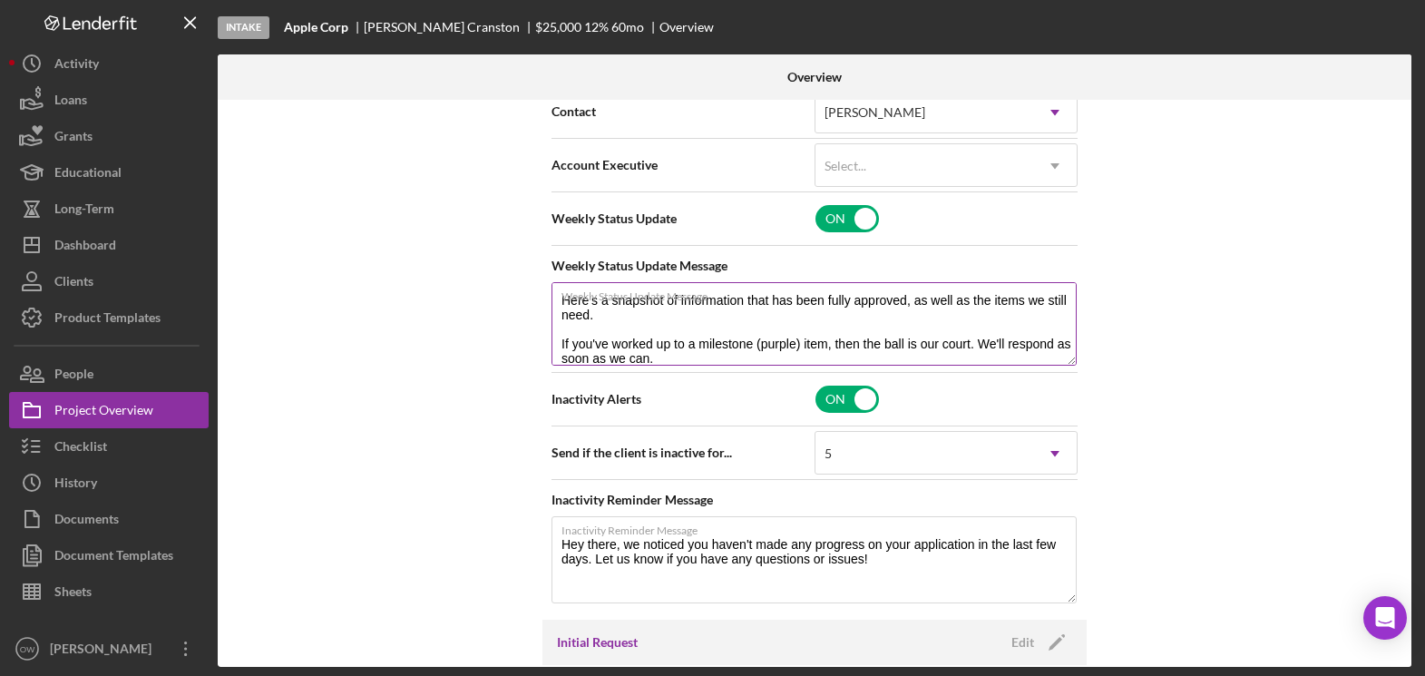
scroll to position [0, 0]
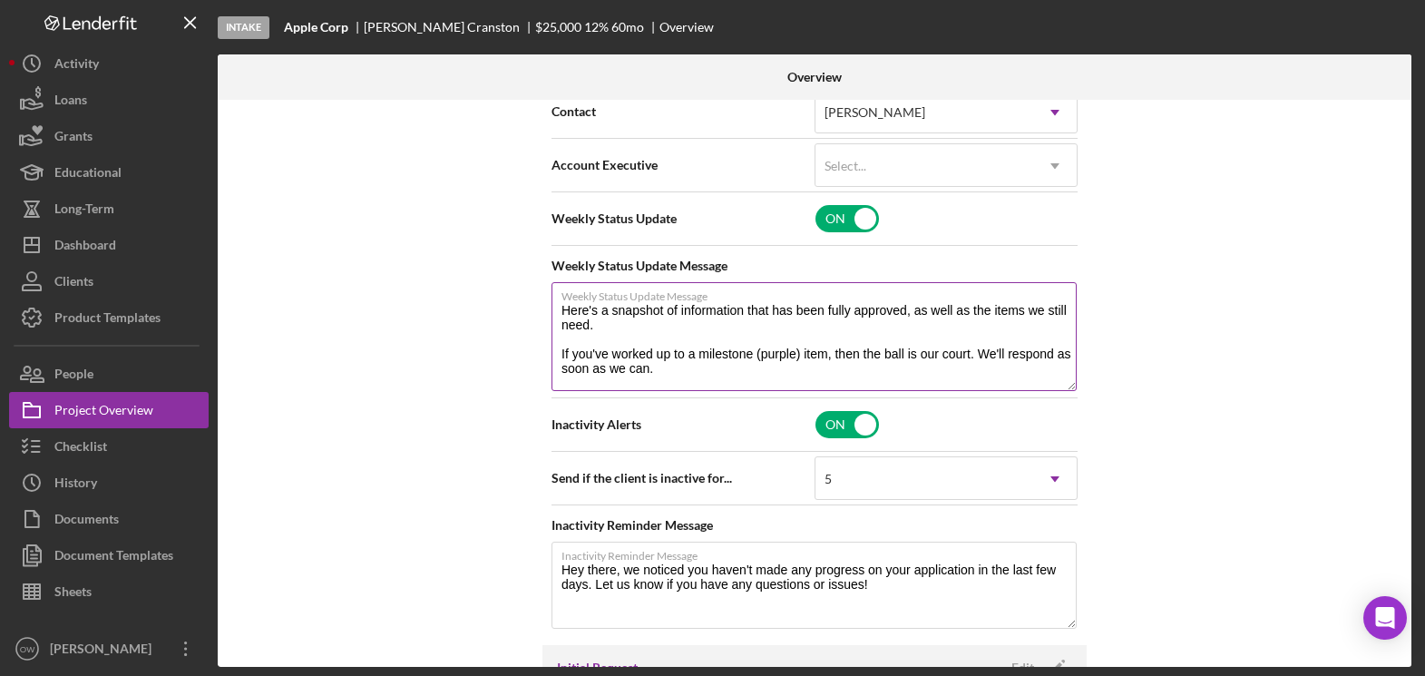
drag, startPoint x: 1069, startPoint y: 364, endPoint x: 1065, endPoint y: 386, distance: 23.1
click at [1065, 386] on textarea "Here's a snapshot of information that has been fully approved, as well as the i…" at bounding box center [813, 336] width 525 height 109
click at [1150, 358] on div "Internal Workflow Stage Intake Icon/Dropdown Arrow Archive (can unarchive later…" at bounding box center [815, 383] width 1194 height 567
click at [1108, 381] on div "Internal Workflow Stage Intake Icon/Dropdown Arrow Archive (can unarchive later…" at bounding box center [815, 383] width 1194 height 567
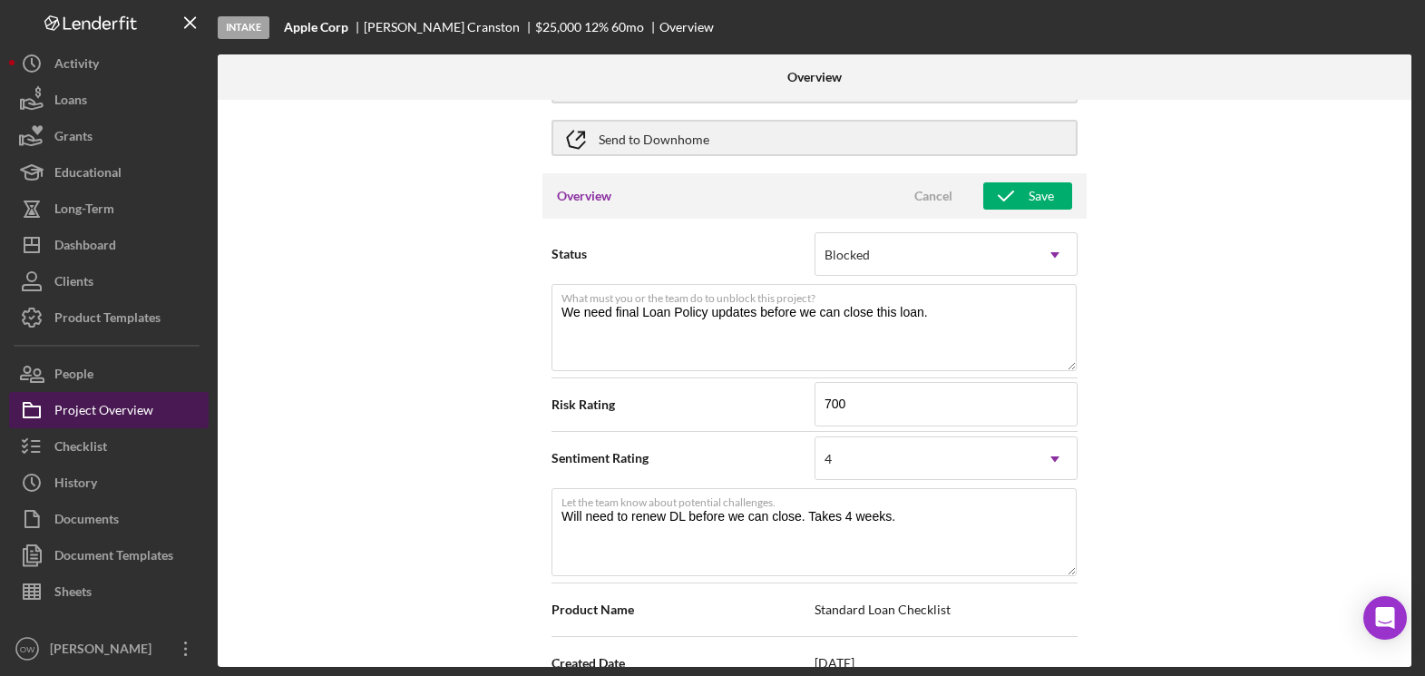
scroll to position [113, 0]
click at [126, 408] on div "Project Overview" at bounding box center [103, 412] width 99 height 41
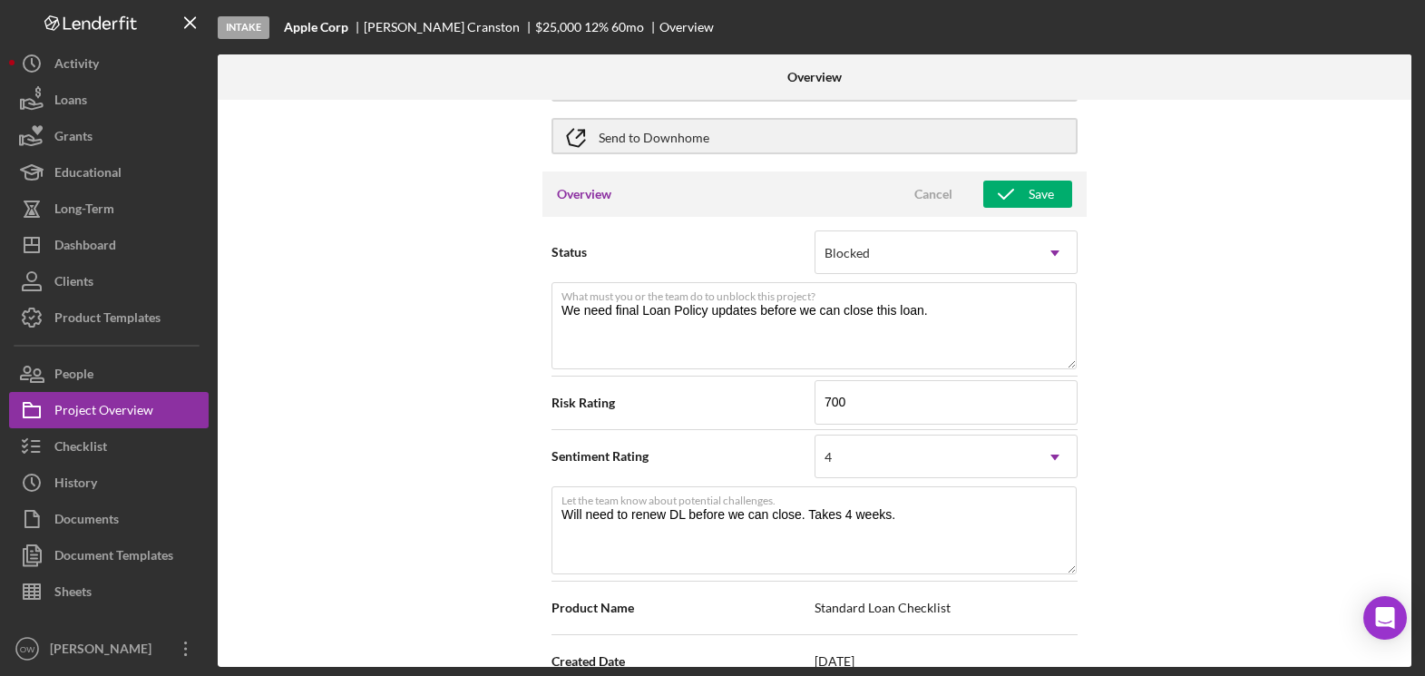
type textarea "Here's a snapshot of information that has been fully approved, as well as the i…"
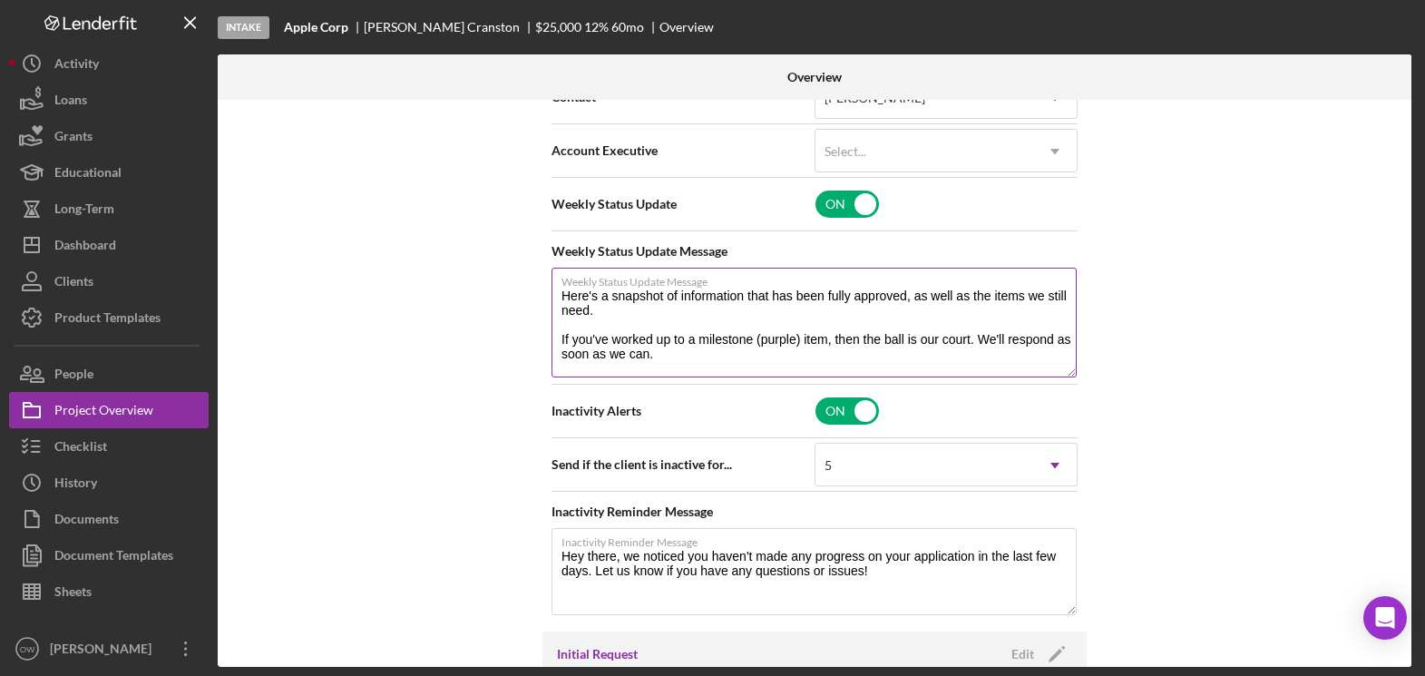
scroll to position [839, 0]
